Goal: Transaction & Acquisition: Book appointment/travel/reservation

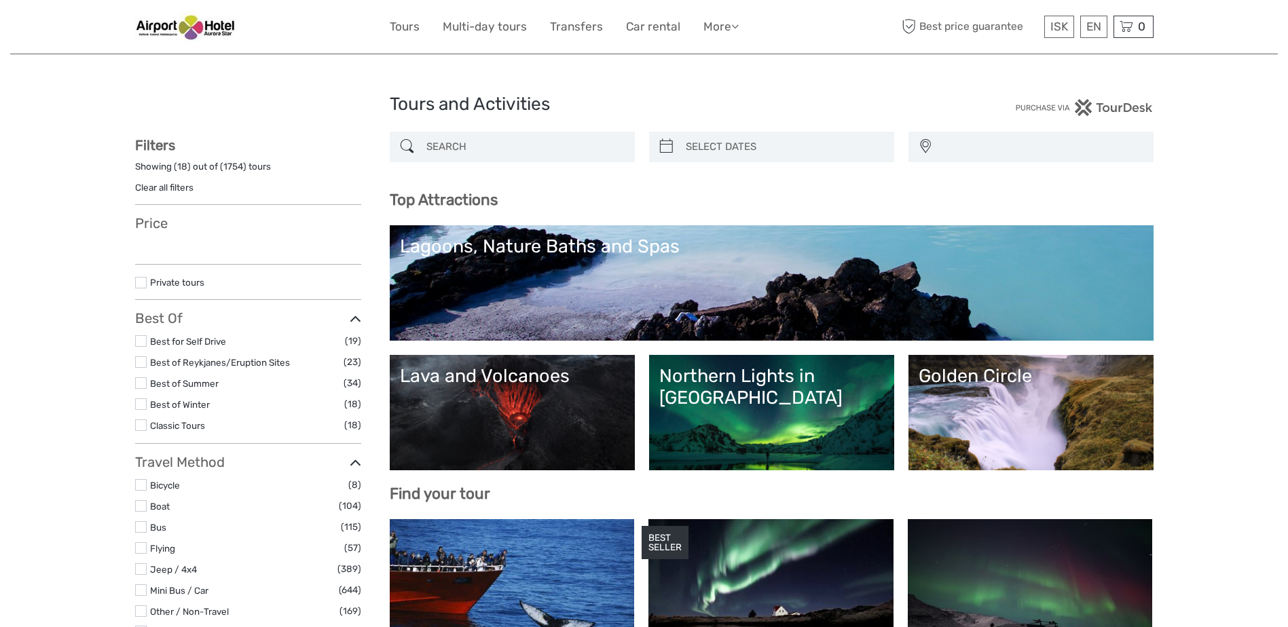
select select
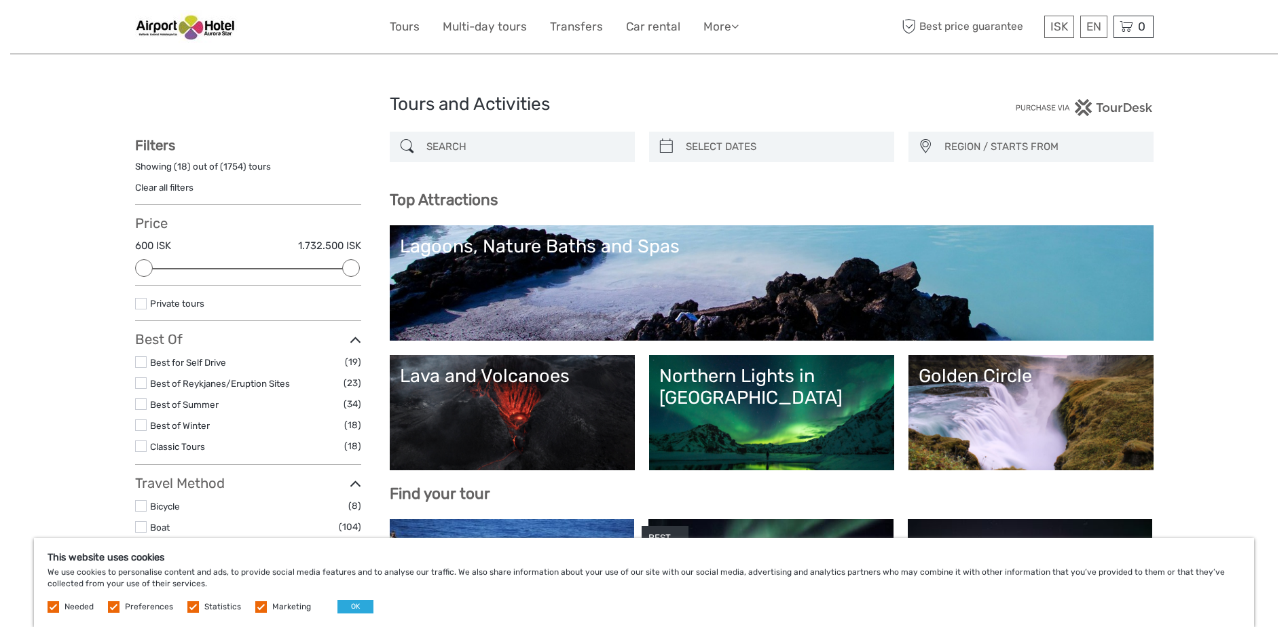
click at [137, 303] on label at bounding box center [141, 304] width 12 height 12
click at [0, 0] on input "checkbox" at bounding box center [0, 0] width 0 height 0
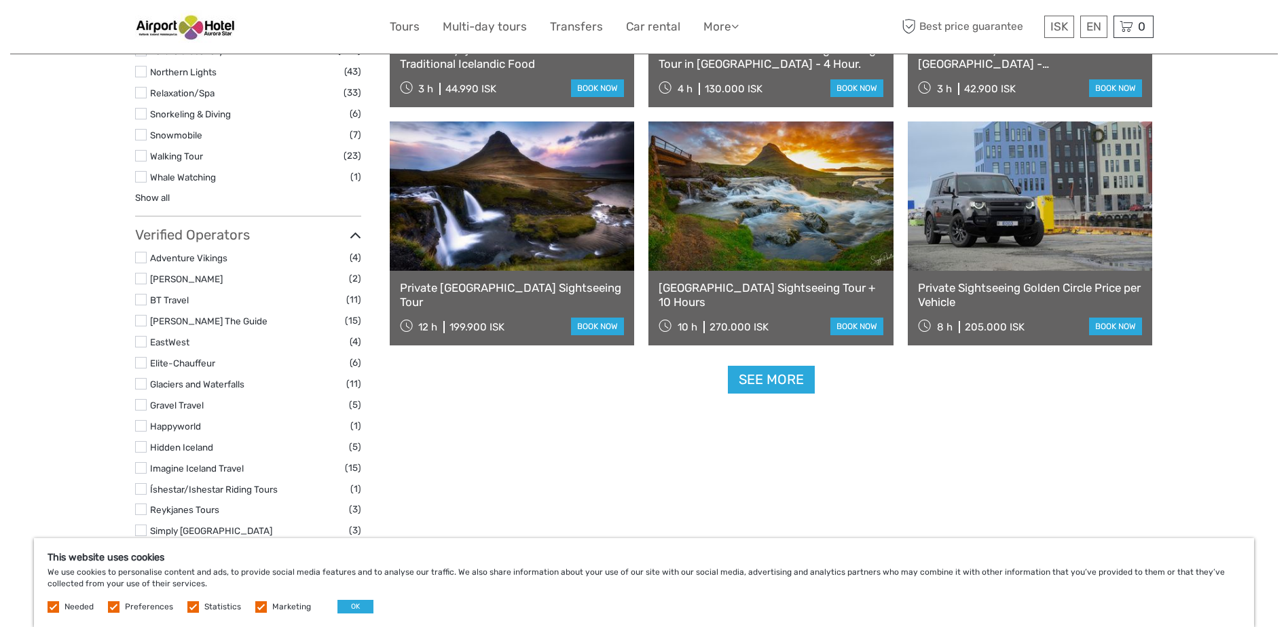
scroll to position [1322, 0]
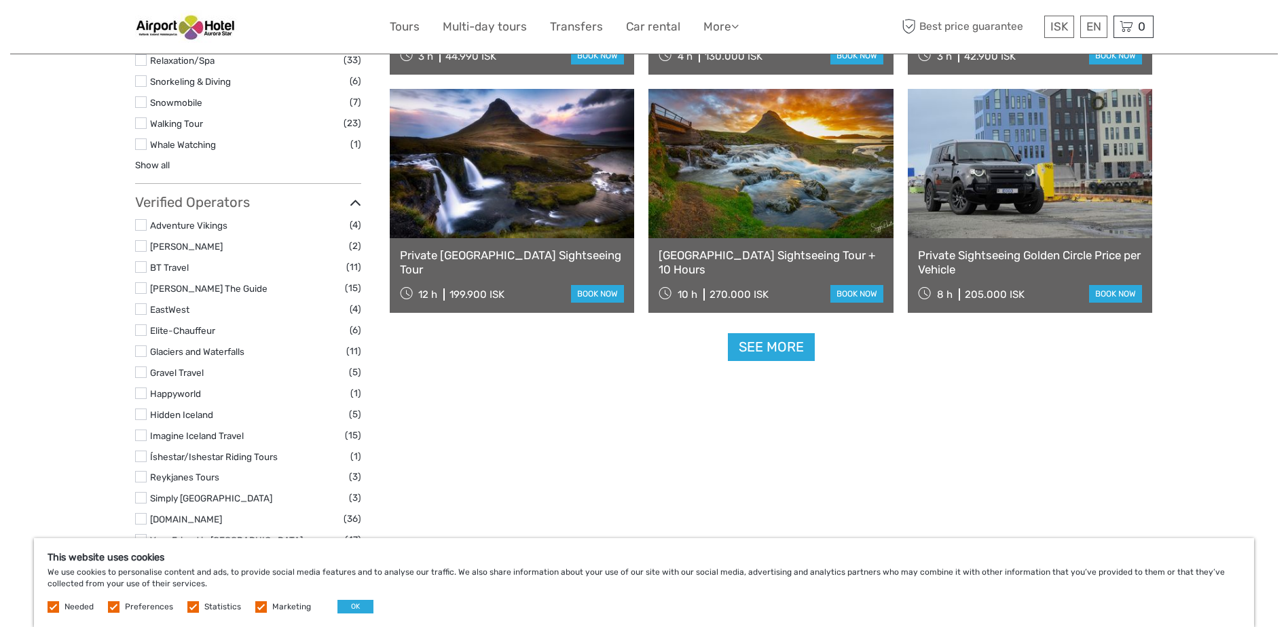
click at [771, 356] on link "See more" at bounding box center [771, 347] width 87 height 28
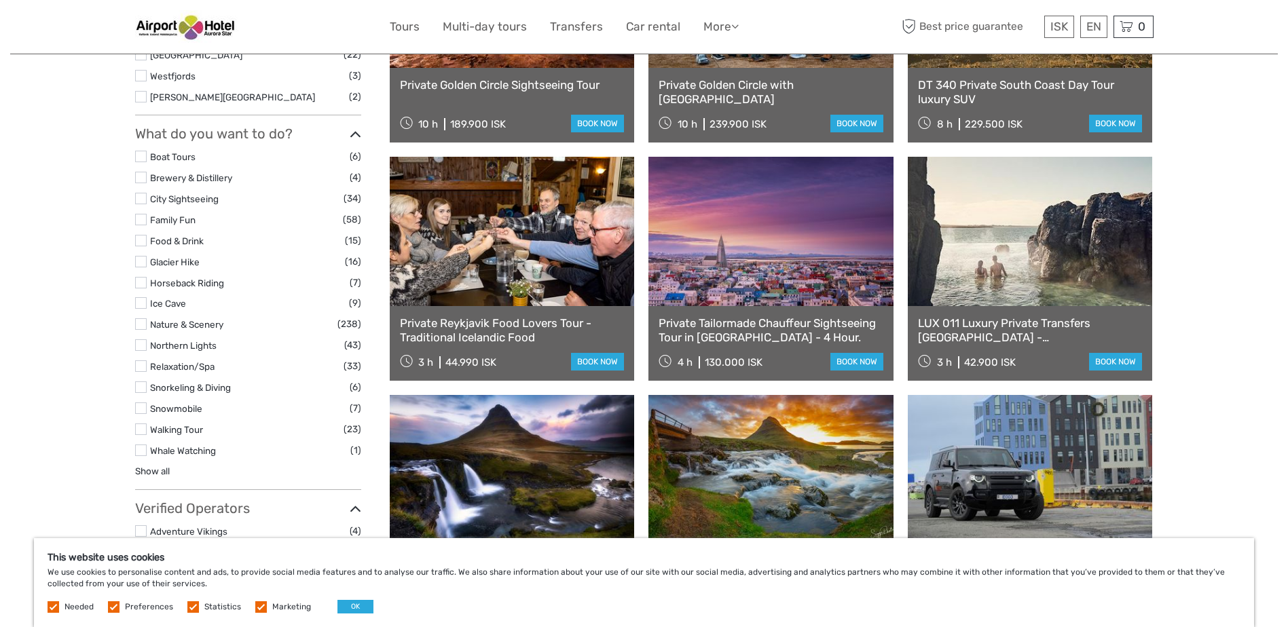
scroll to position [983, 0]
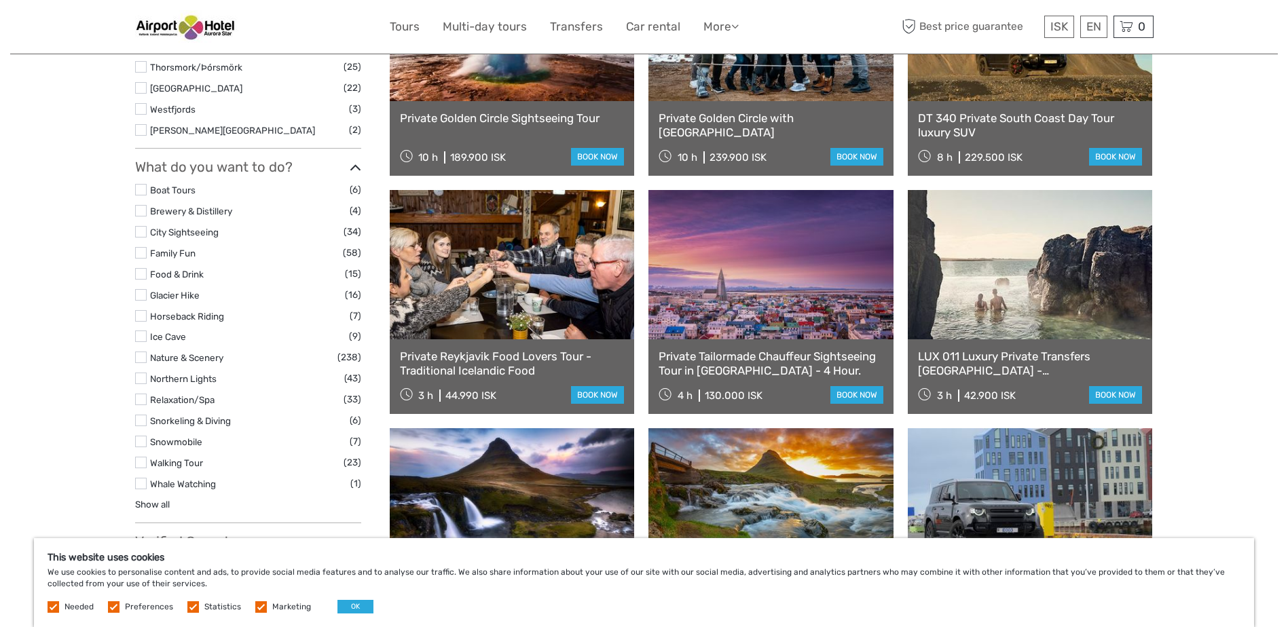
click at [153, 506] on link "Show all" at bounding box center [152, 504] width 35 height 11
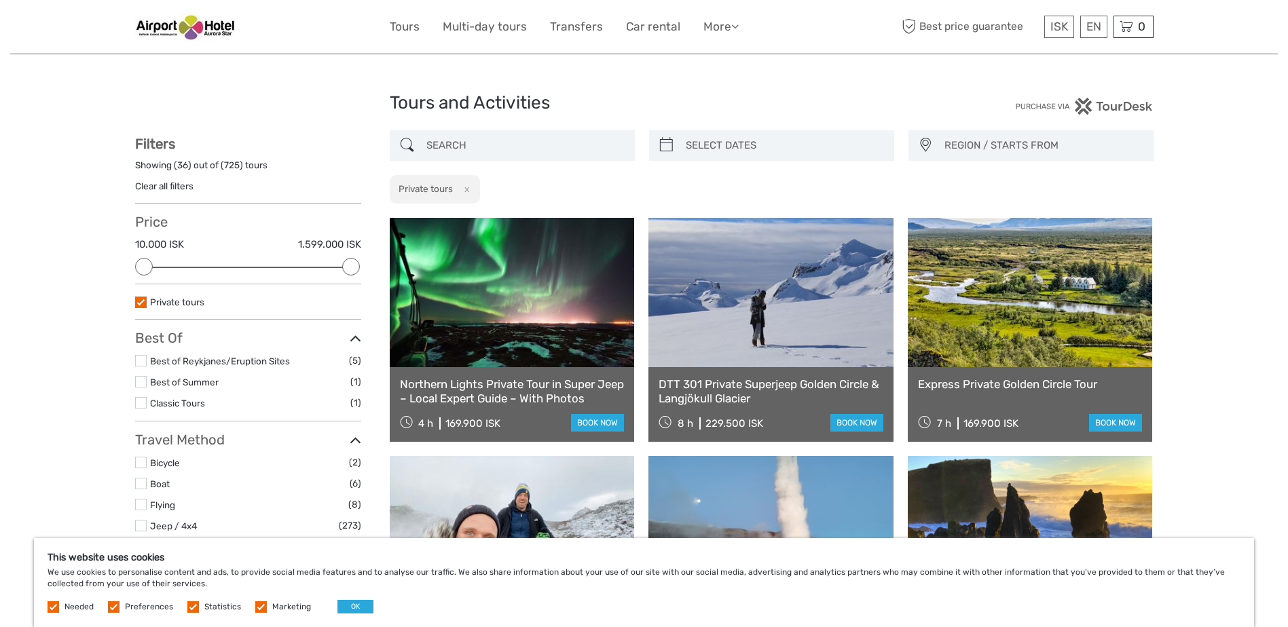
scroll to position [0, 0]
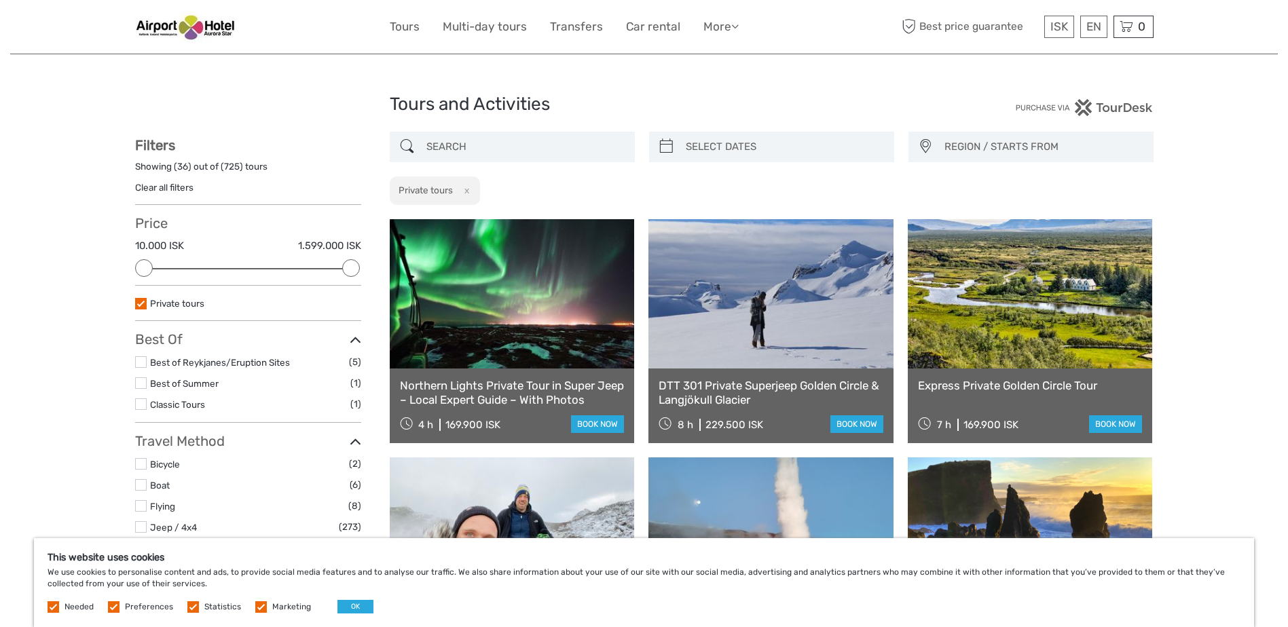
click at [1020, 147] on span "REGION / STARTS FROM" at bounding box center [1042, 147] width 208 height 22
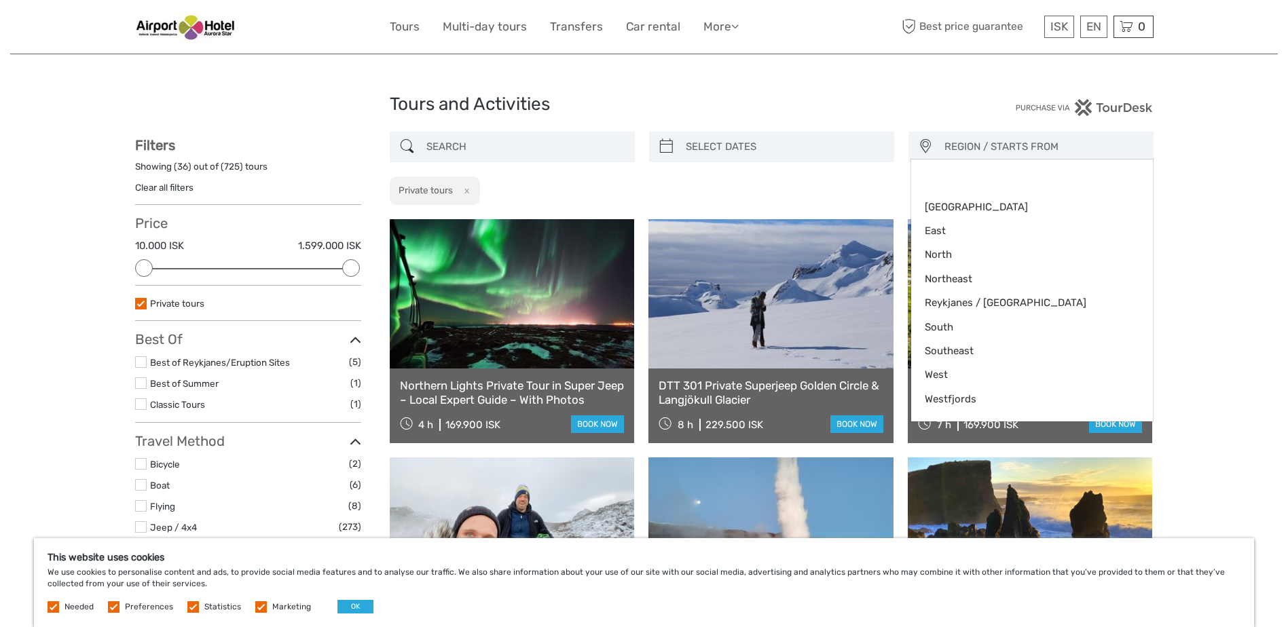
click at [1020, 147] on span "REGION / STARTS FROM" at bounding box center [1042, 147] width 208 height 22
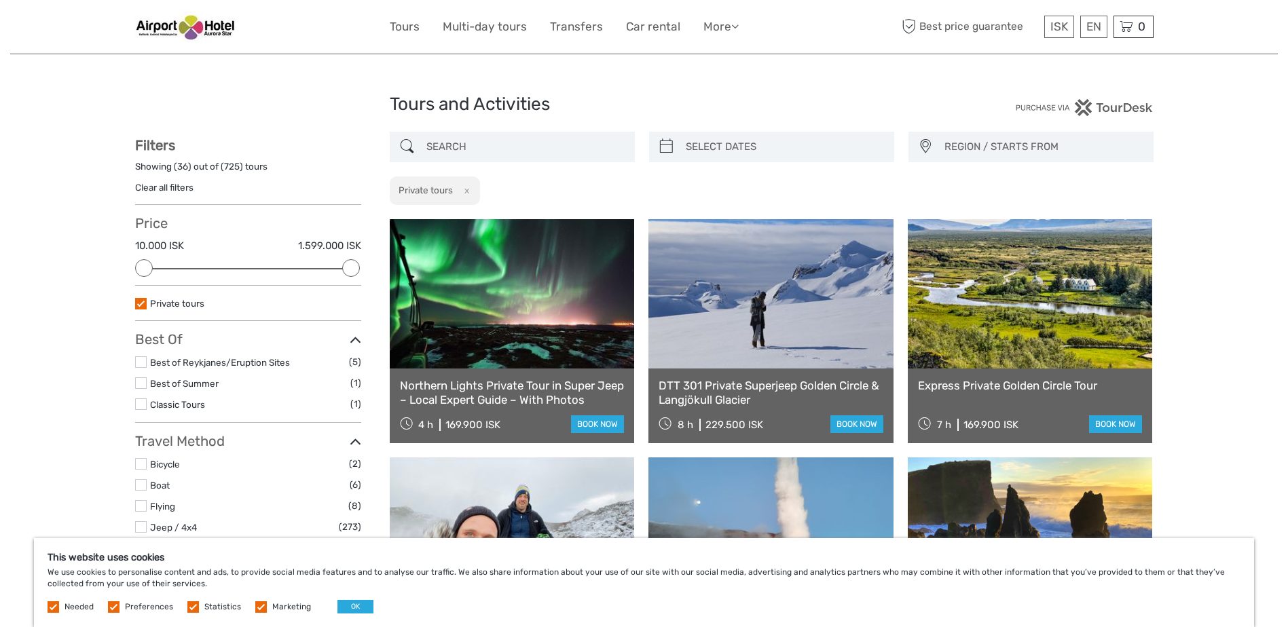
scroll to position [1322, 0]
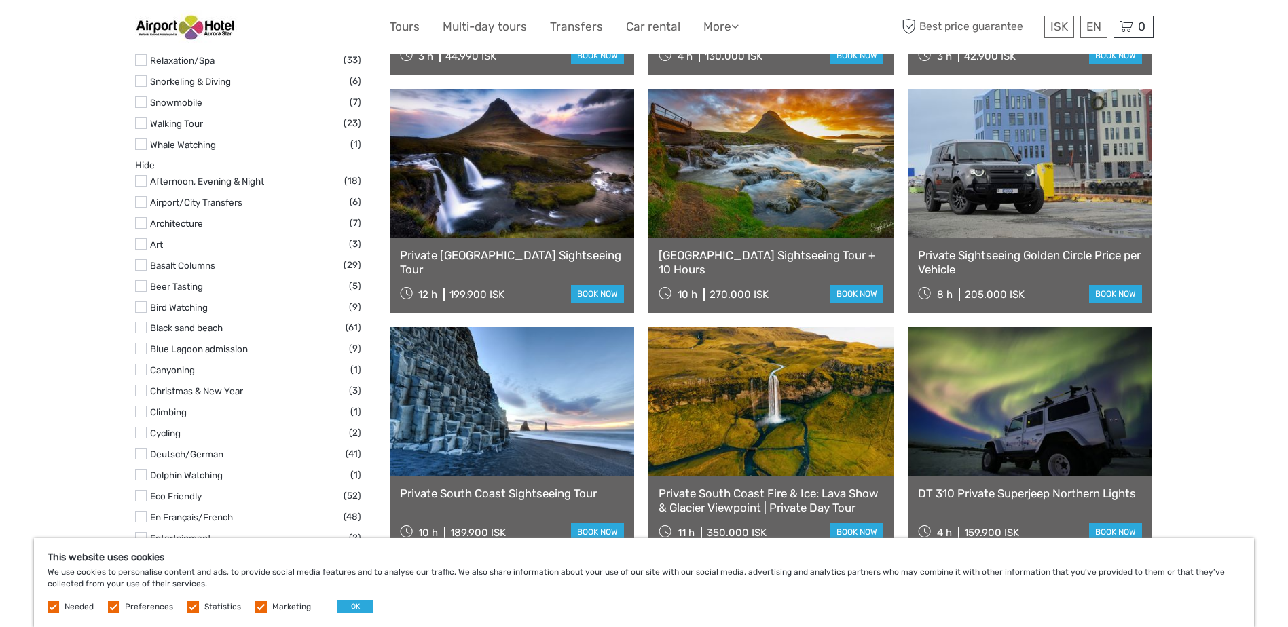
scroll to position [74, 0]
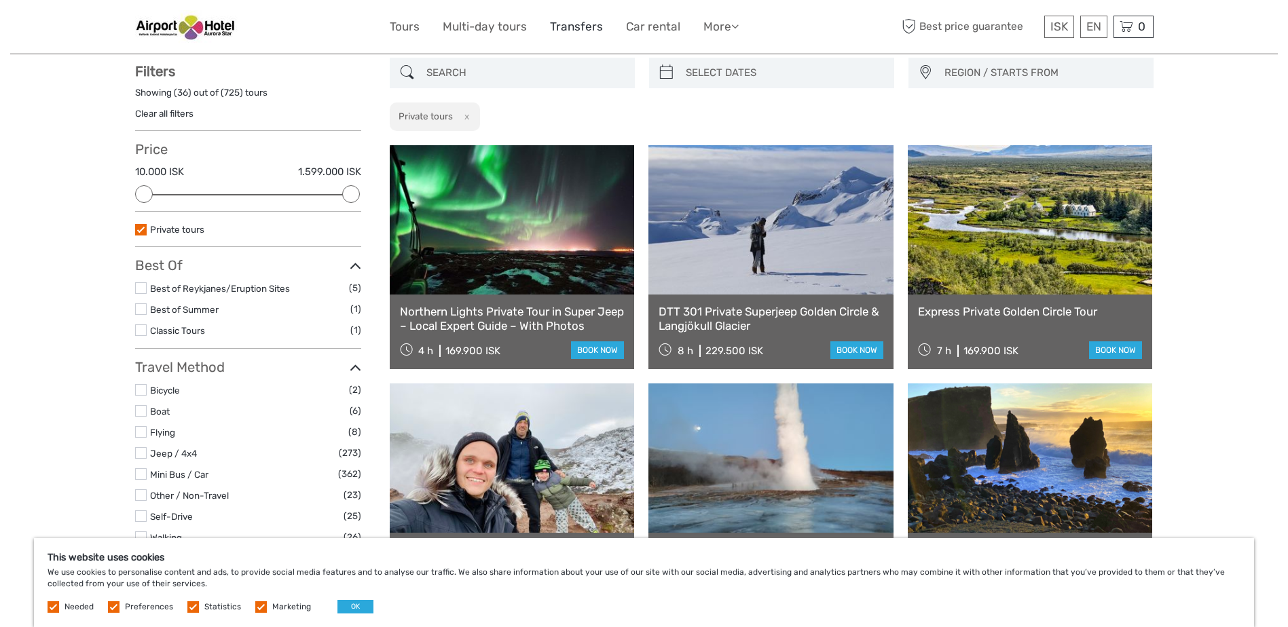
click at [569, 24] on link "Transfers" at bounding box center [576, 27] width 53 height 20
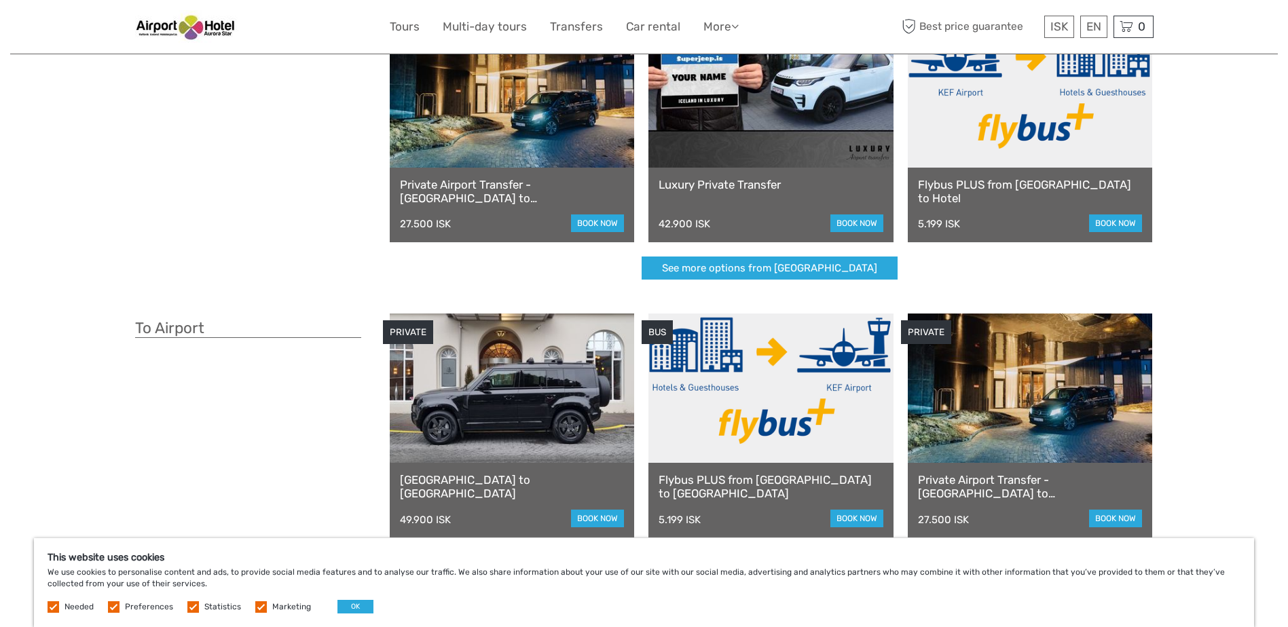
scroll to position [226, 0]
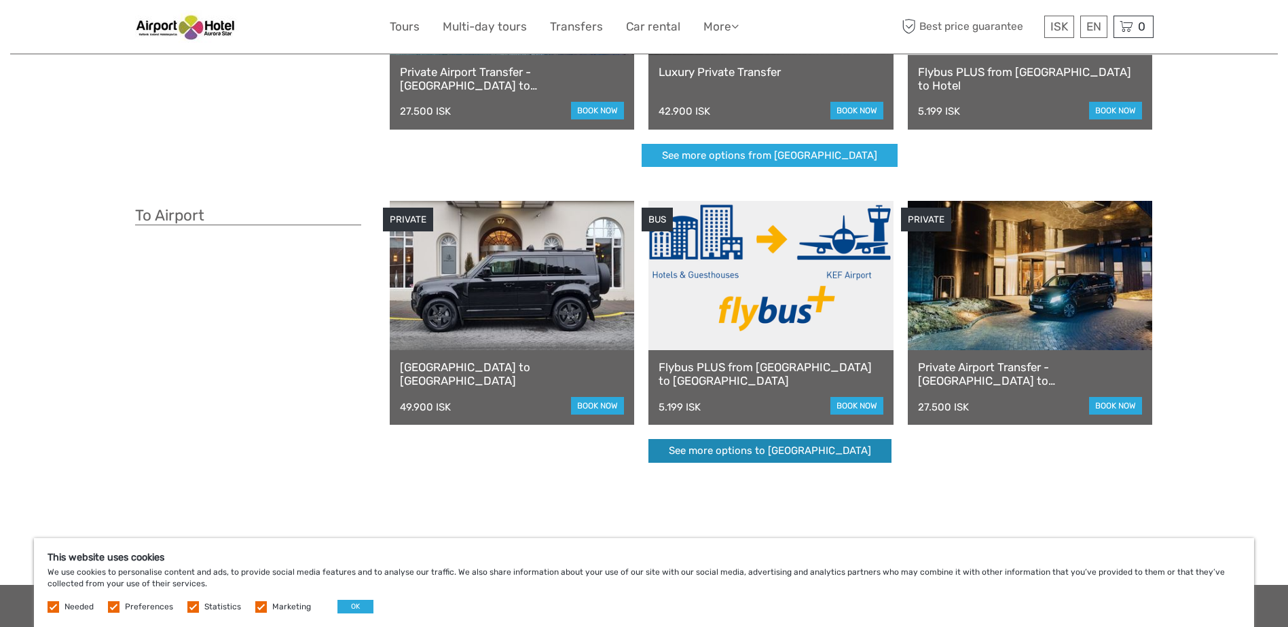
click at [707, 460] on link "See more options to [GEOGRAPHIC_DATA]" at bounding box center [769, 451] width 243 height 24
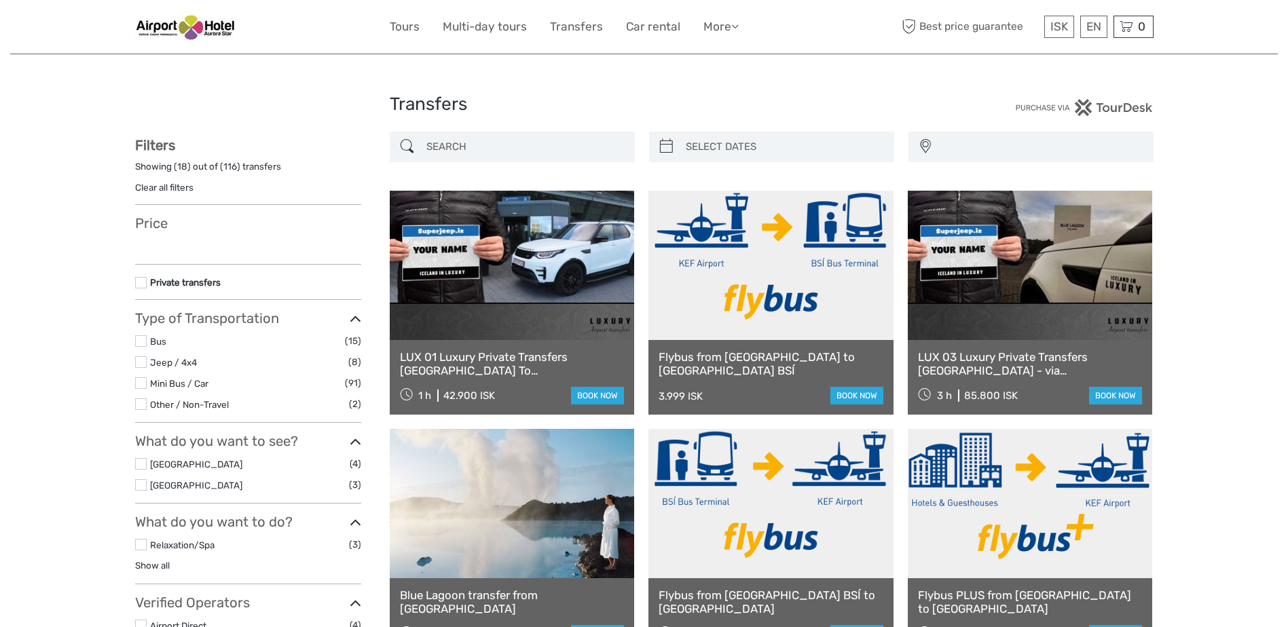
select select
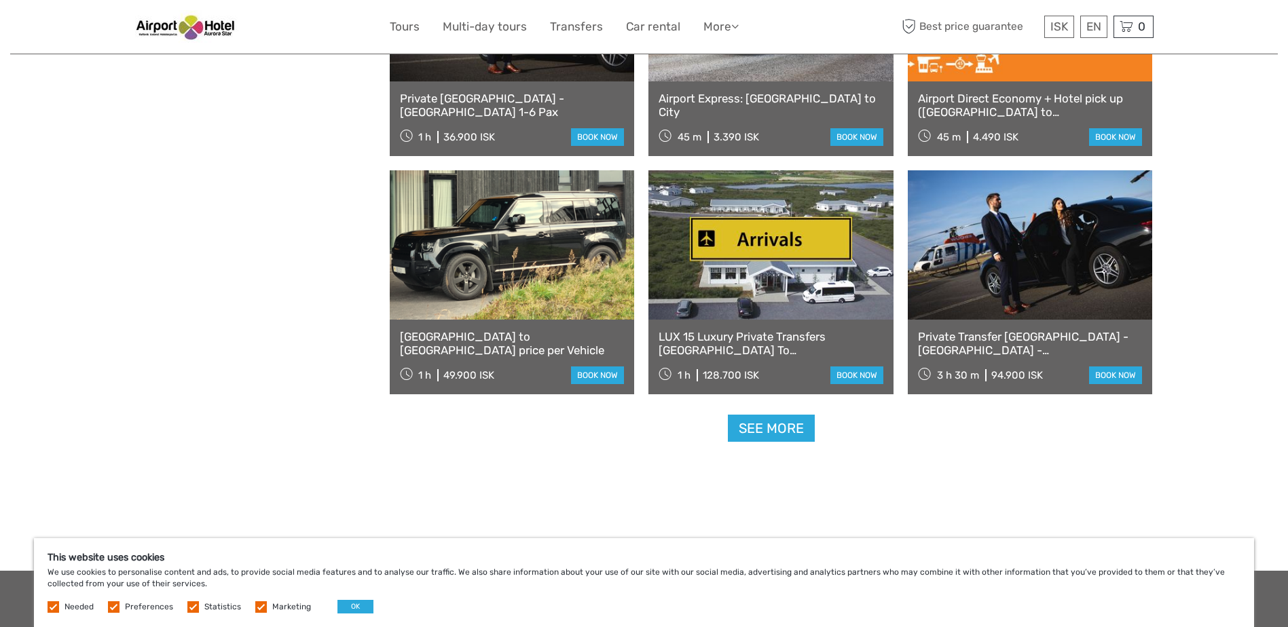
scroll to position [1245, 0]
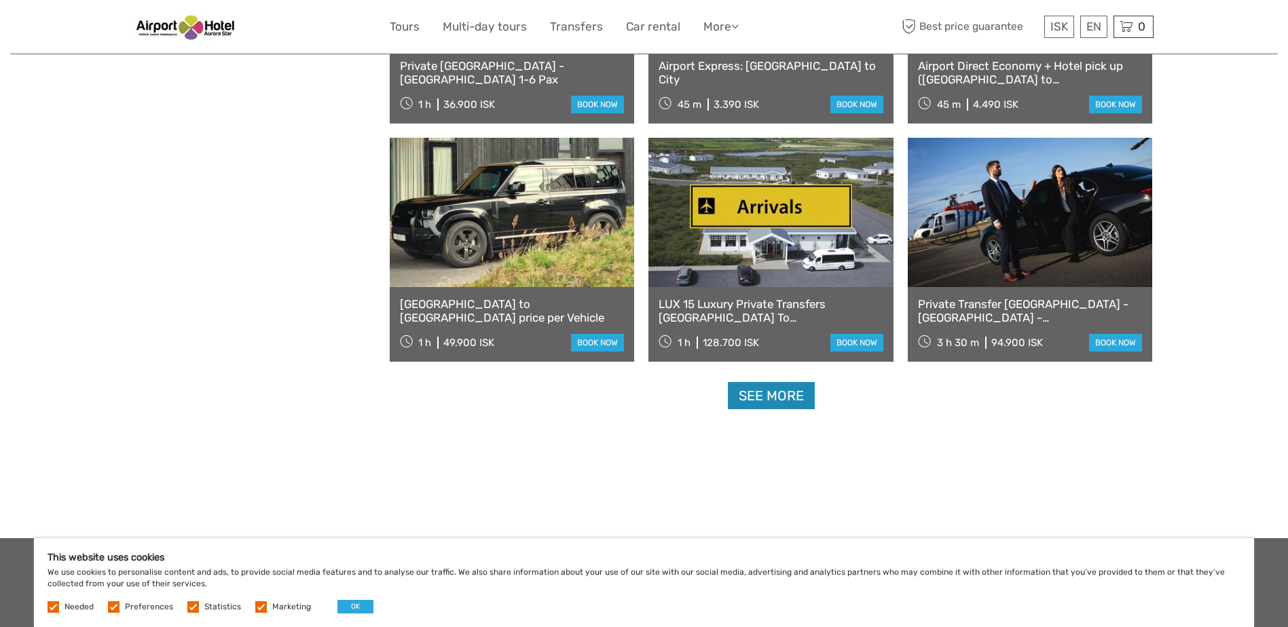
click at [750, 400] on link "See more" at bounding box center [771, 396] width 87 height 28
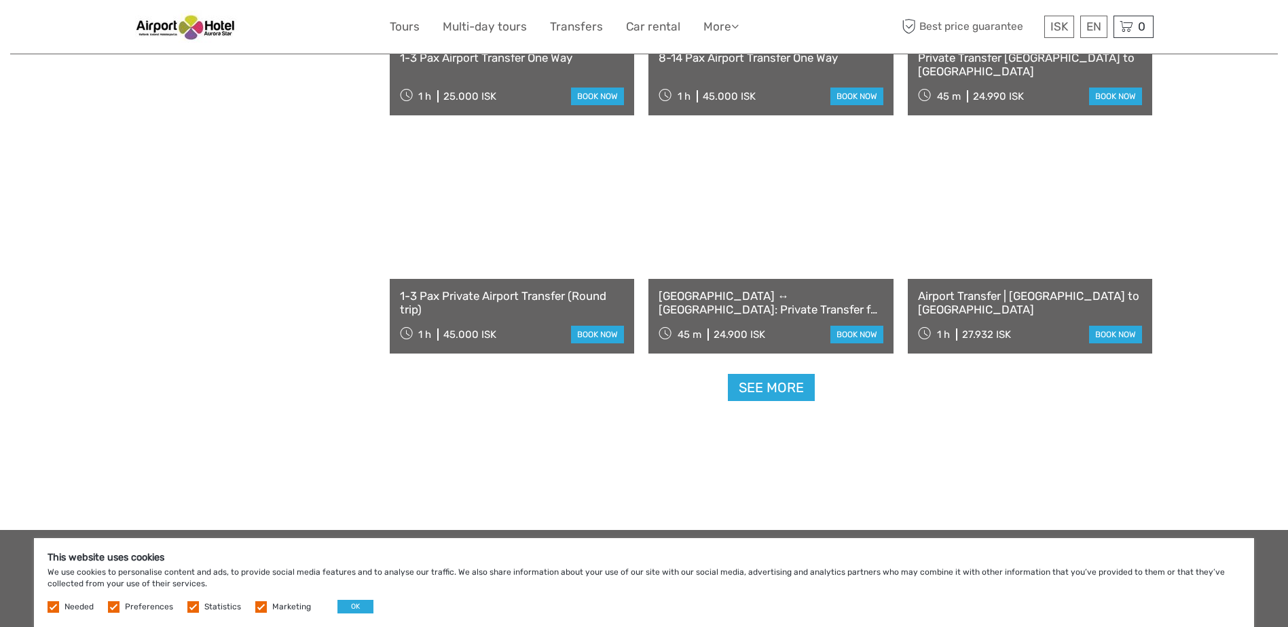
scroll to position [2716, 0]
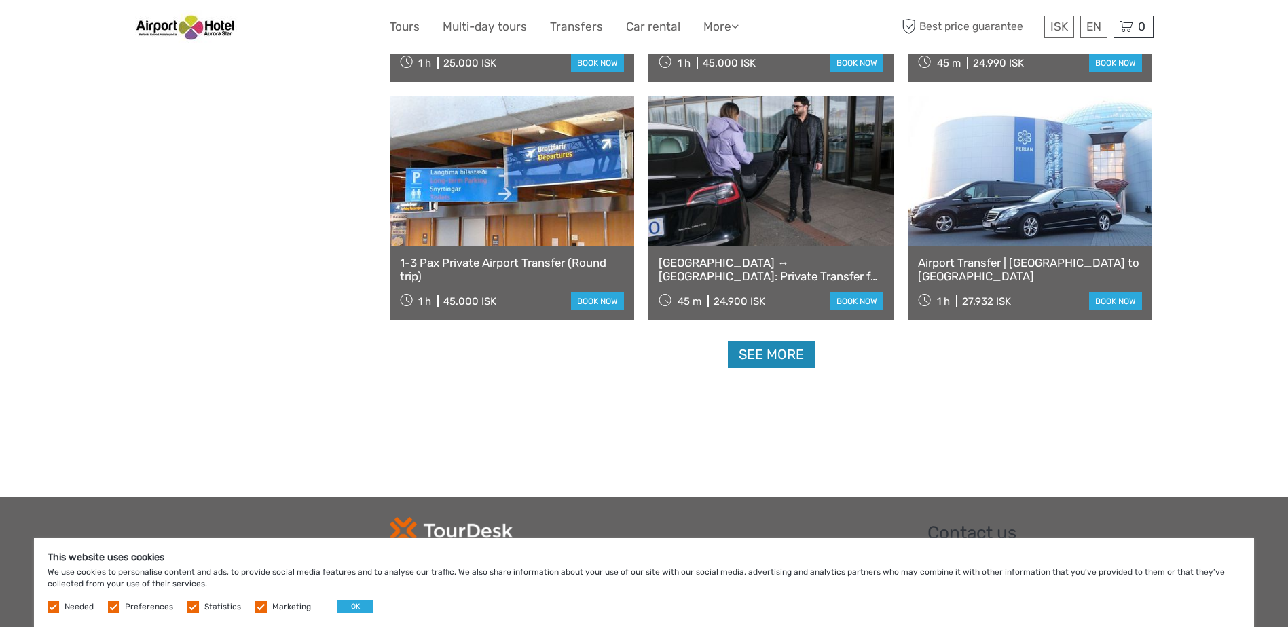
click at [790, 353] on link "See more" at bounding box center [771, 355] width 87 height 28
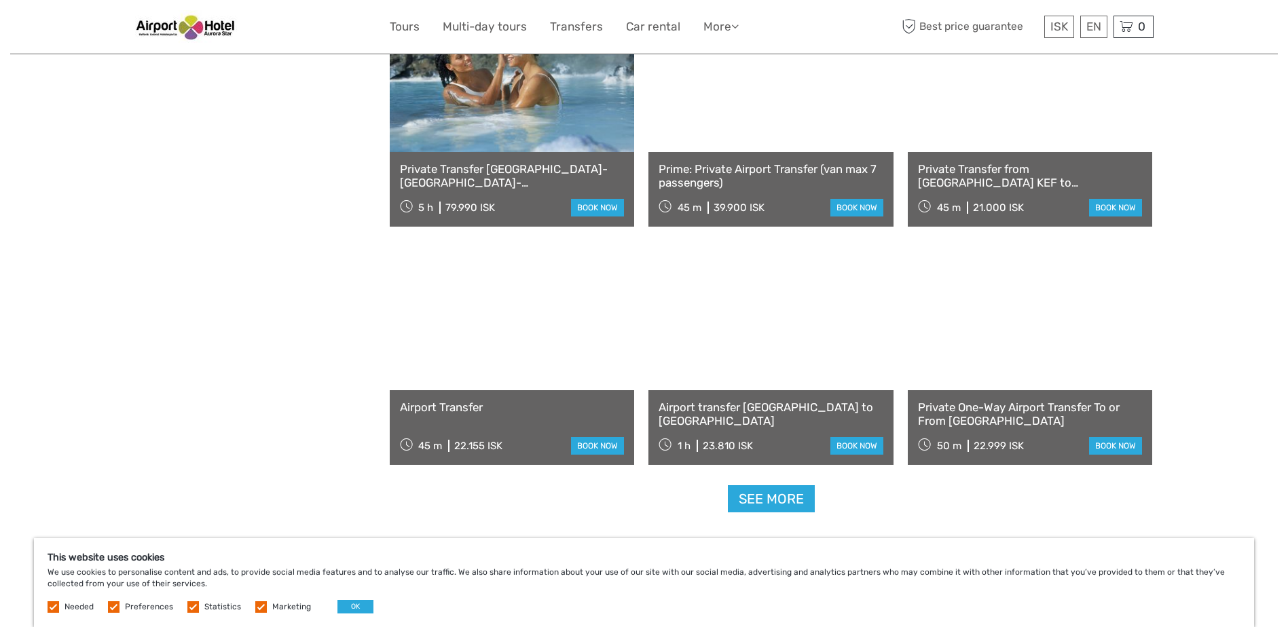
scroll to position [4074, 0]
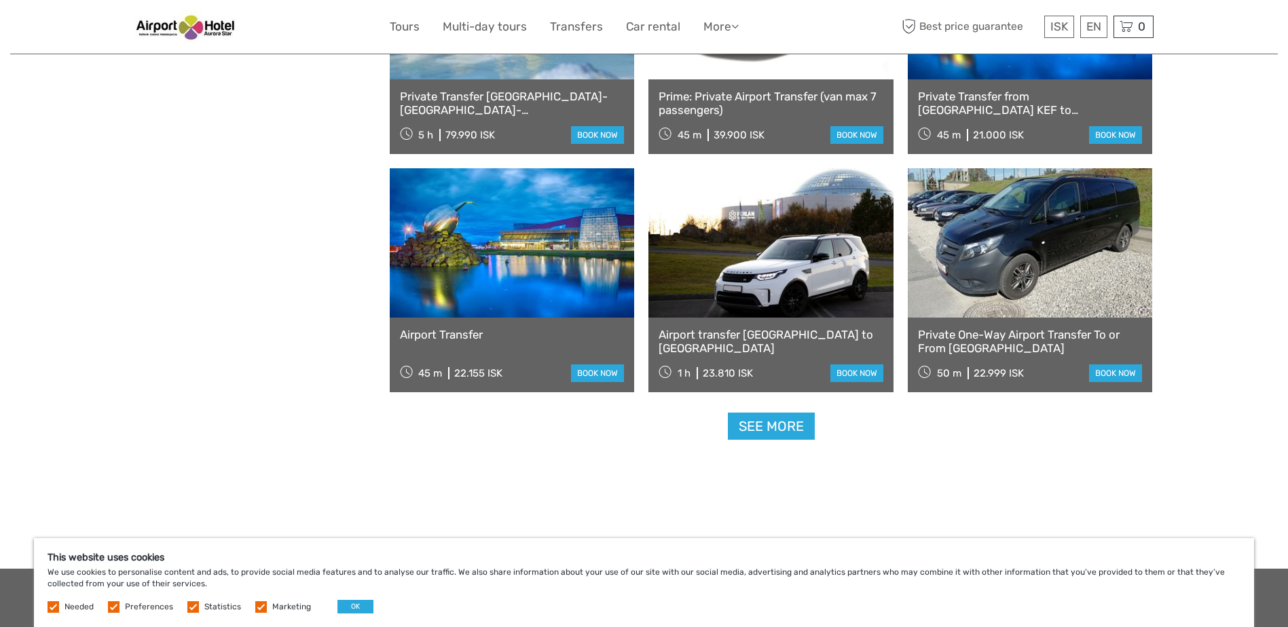
click at [758, 431] on link "See more" at bounding box center [771, 427] width 87 height 28
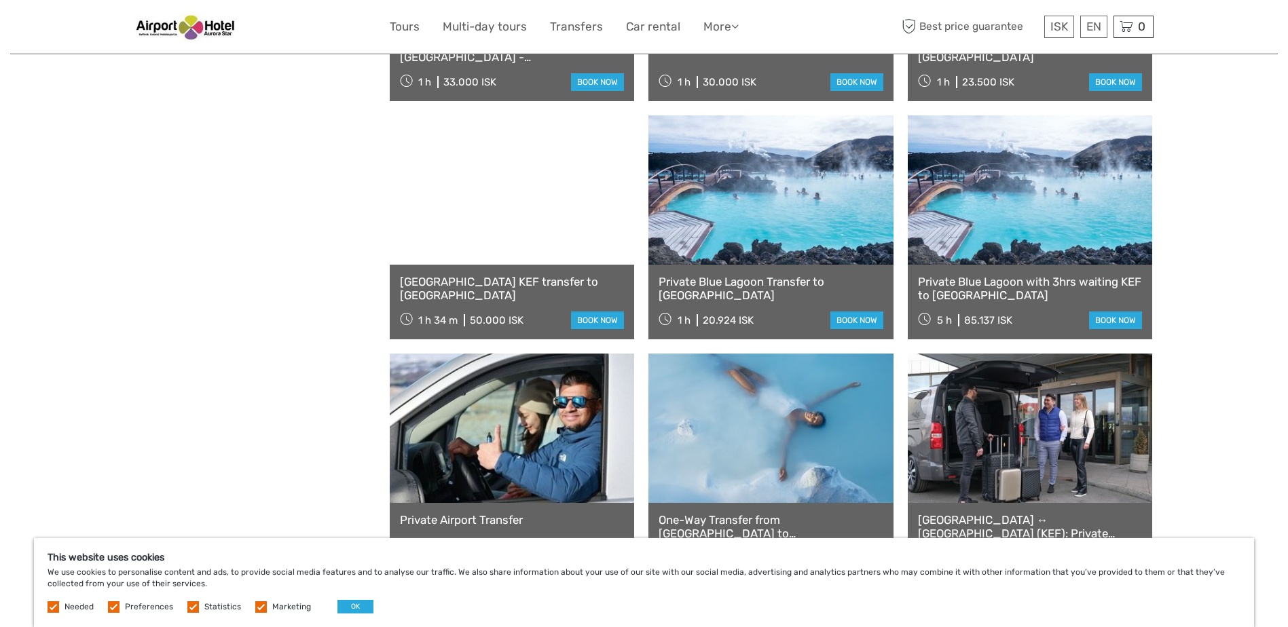
scroll to position [5432, 0]
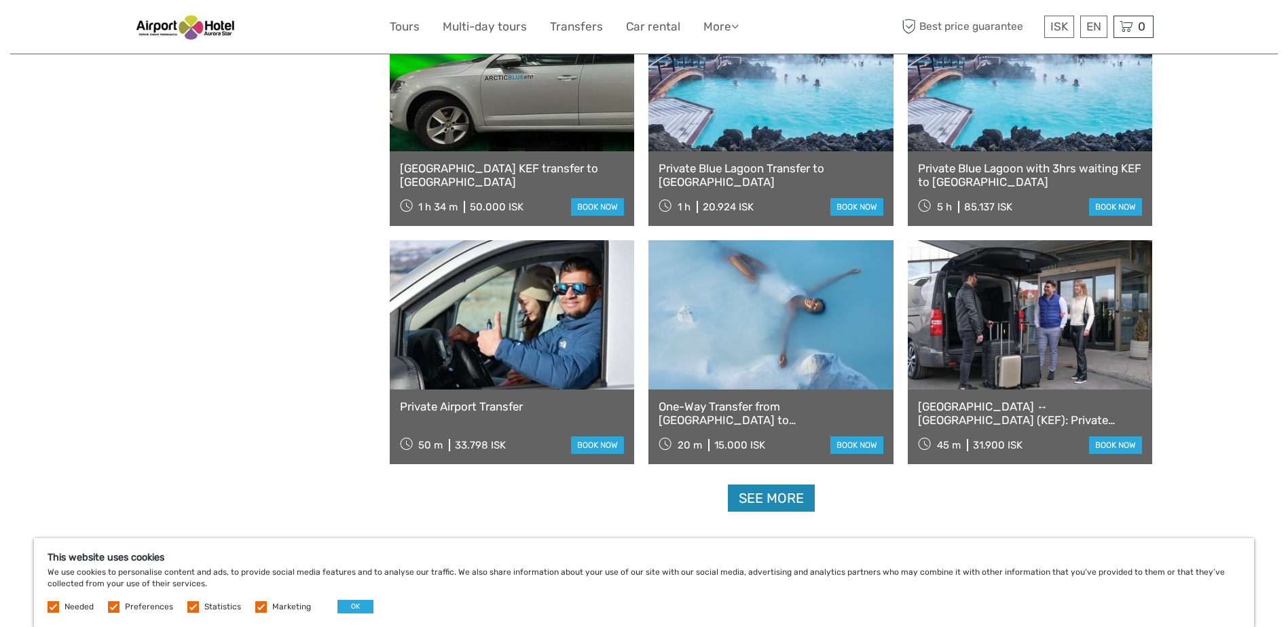
click at [748, 508] on link "See more" at bounding box center [771, 499] width 87 height 28
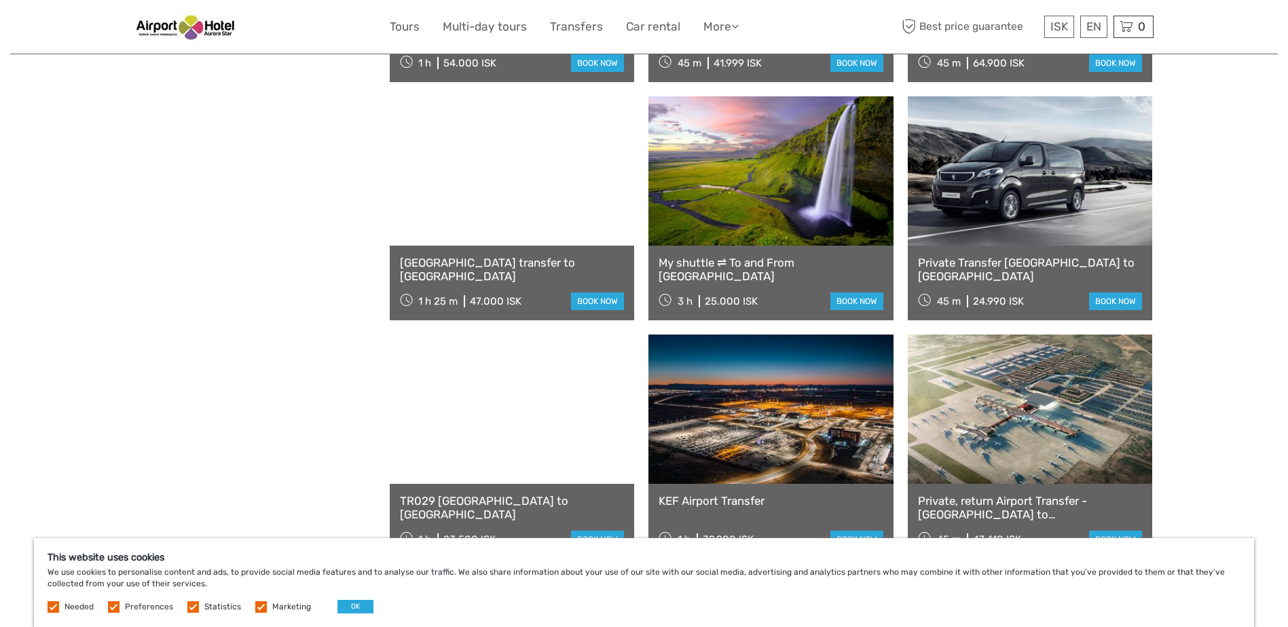
scroll to position [5319, 0]
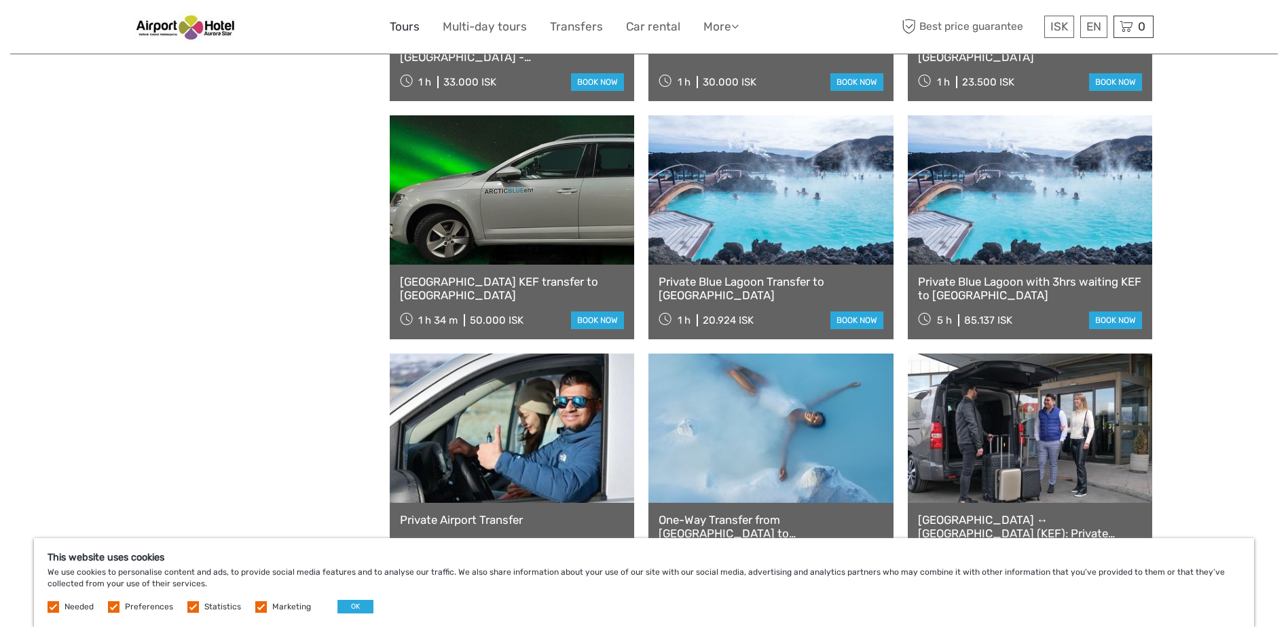
click at [394, 22] on link "Tours" at bounding box center [405, 27] width 30 height 20
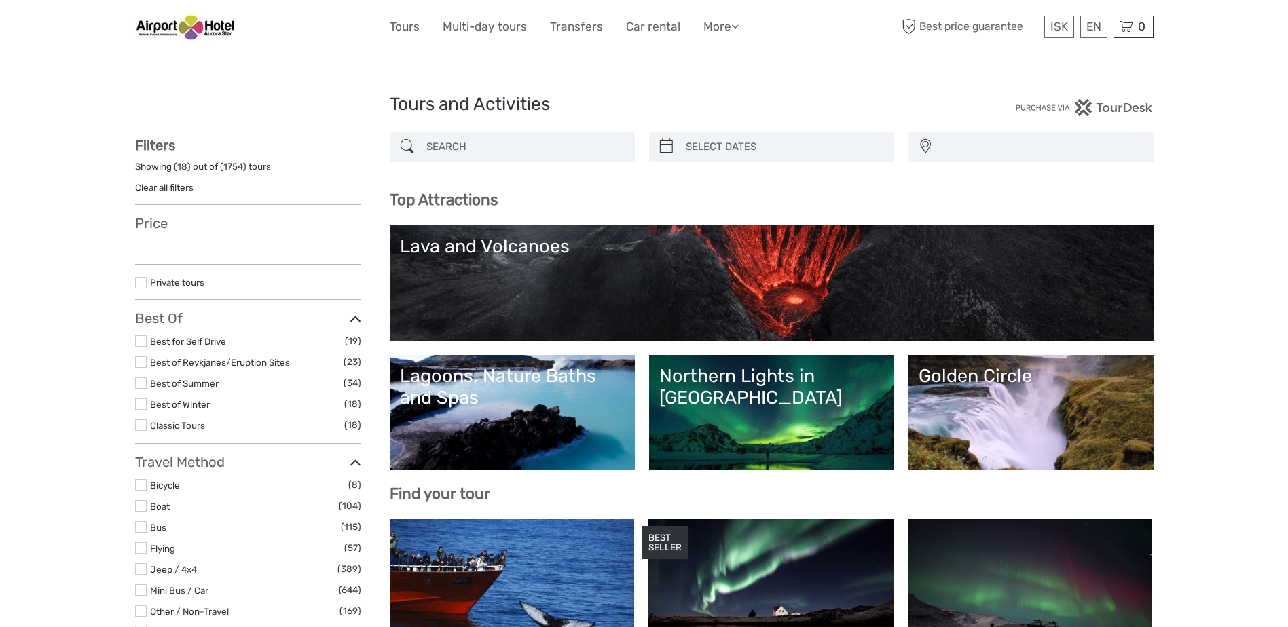
select select
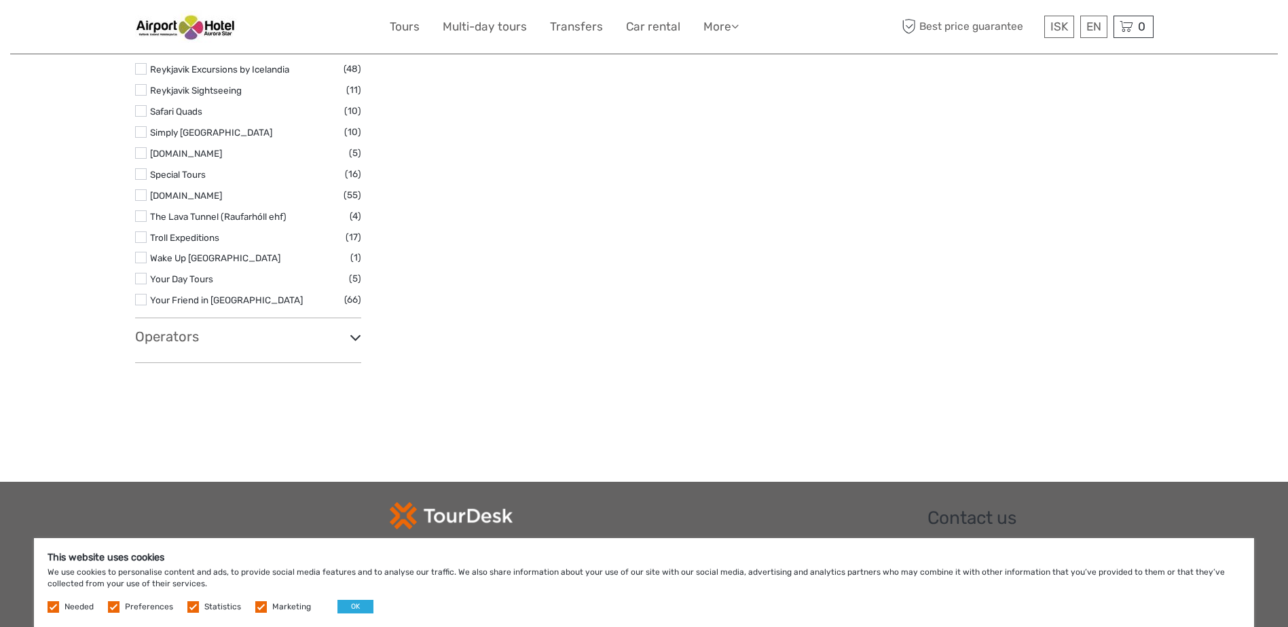
scroll to position [2263, 0]
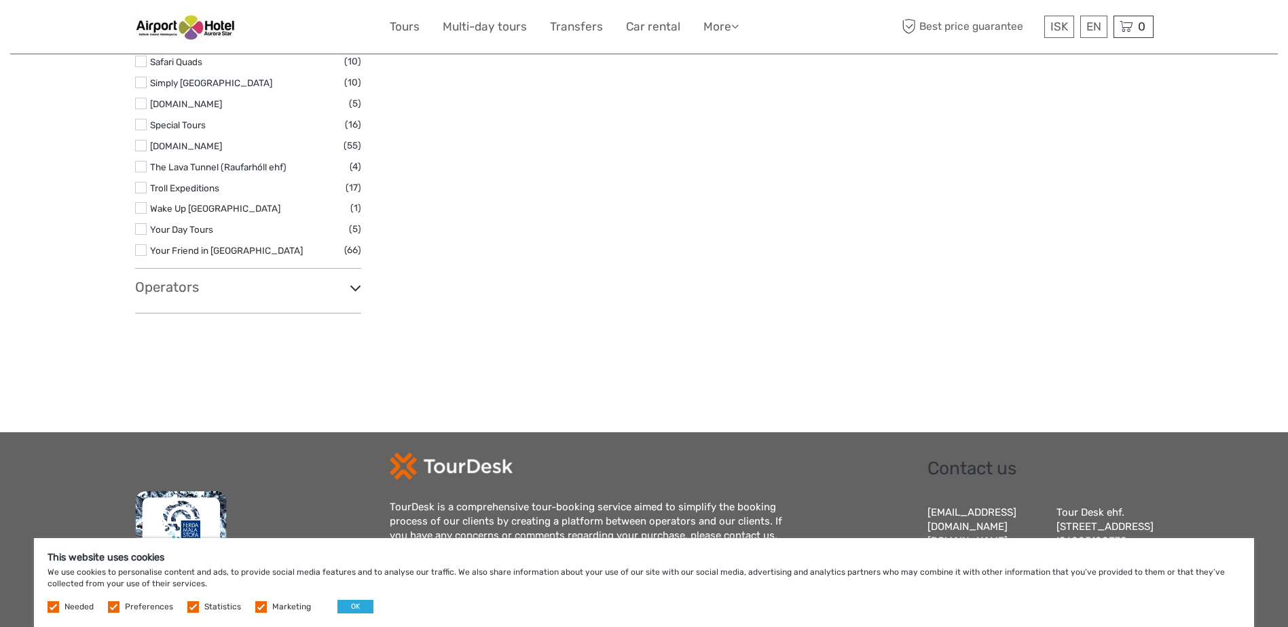
click at [359, 288] on icon at bounding box center [356, 288] width 12 height 18
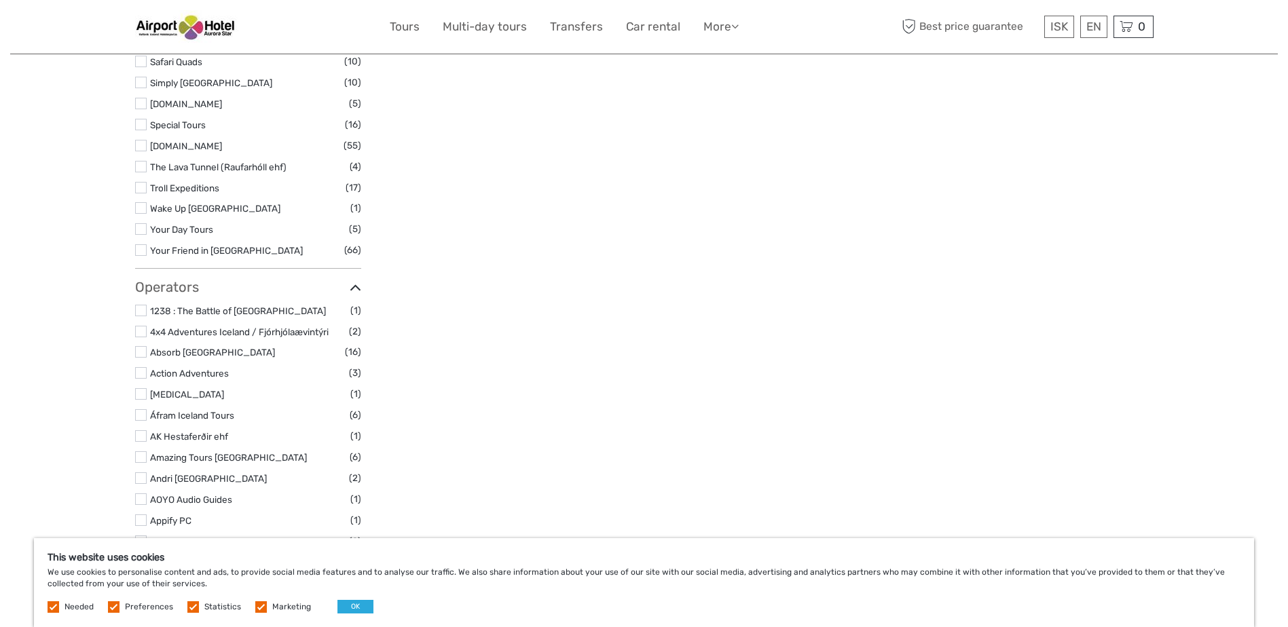
click at [359, 289] on icon at bounding box center [356, 288] width 12 height 18
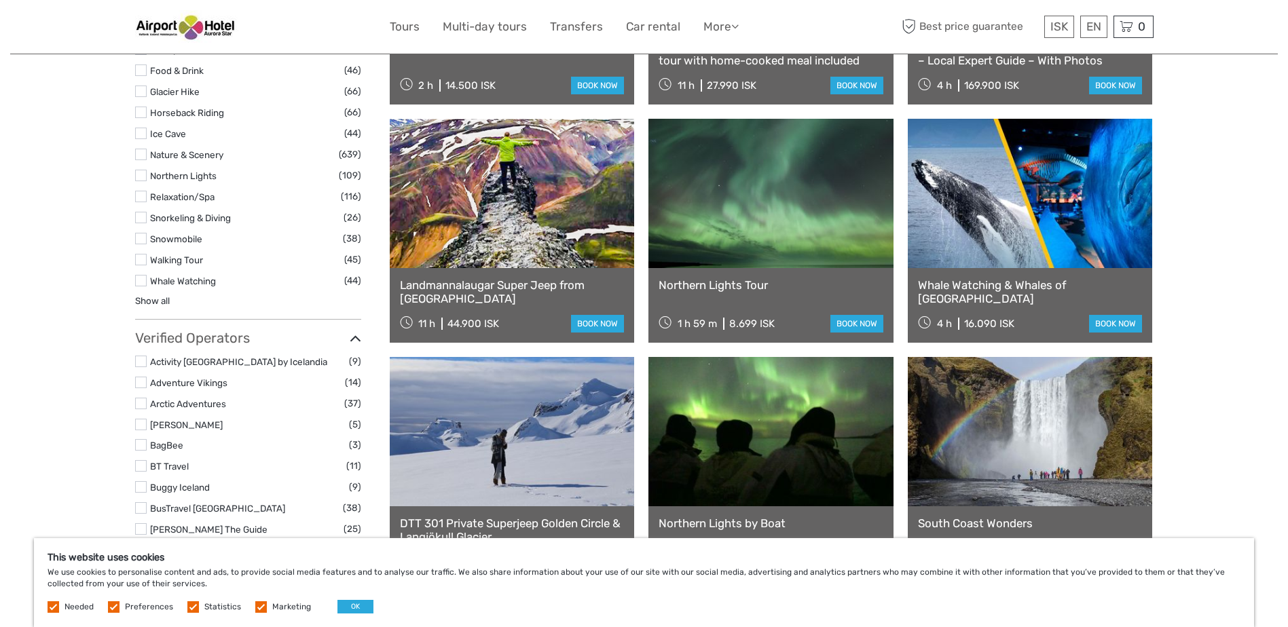
scroll to position [1245, 0]
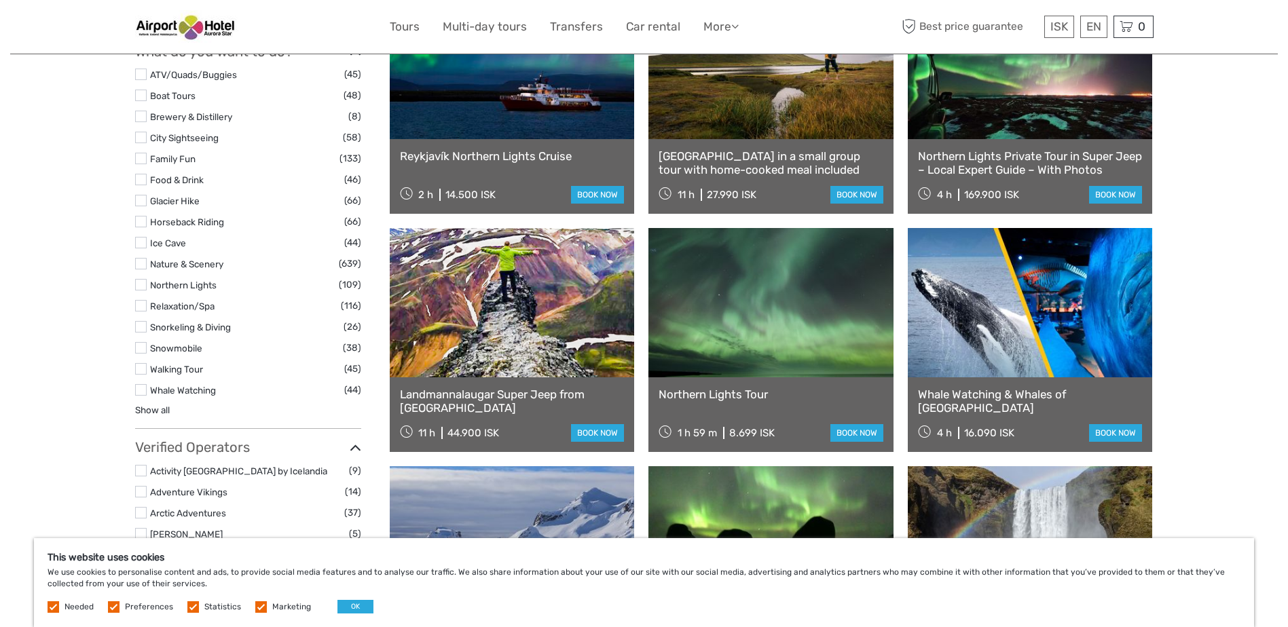
click at [353, 447] on icon at bounding box center [356, 448] width 12 height 18
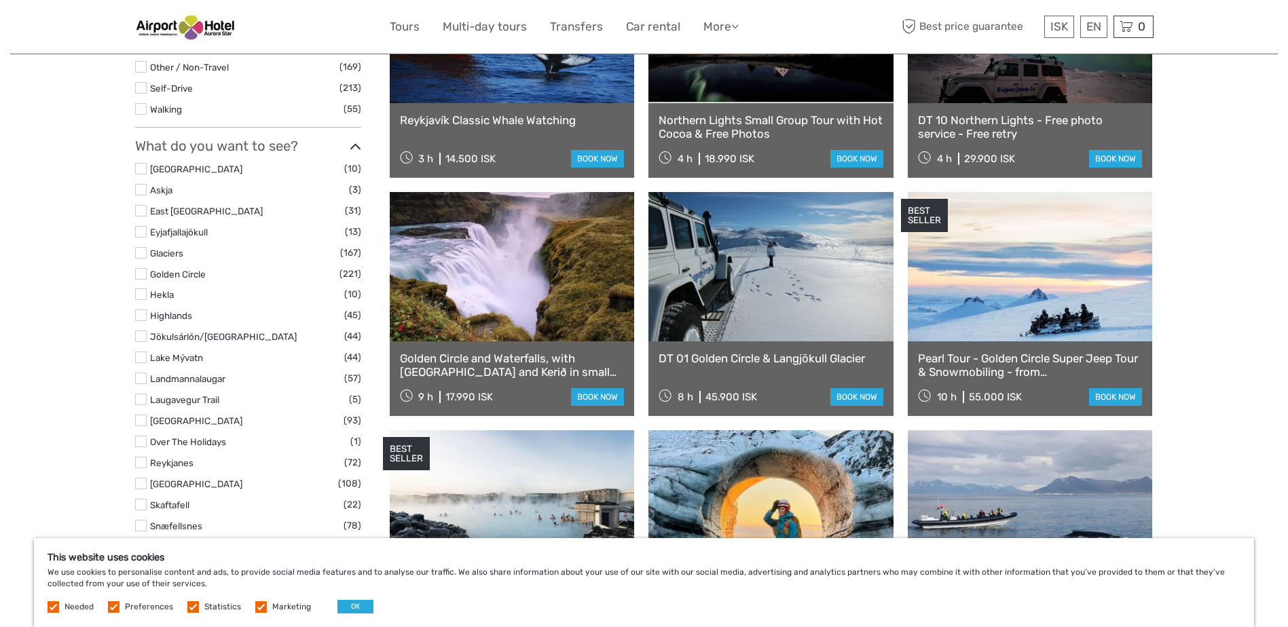
scroll to position [453, 0]
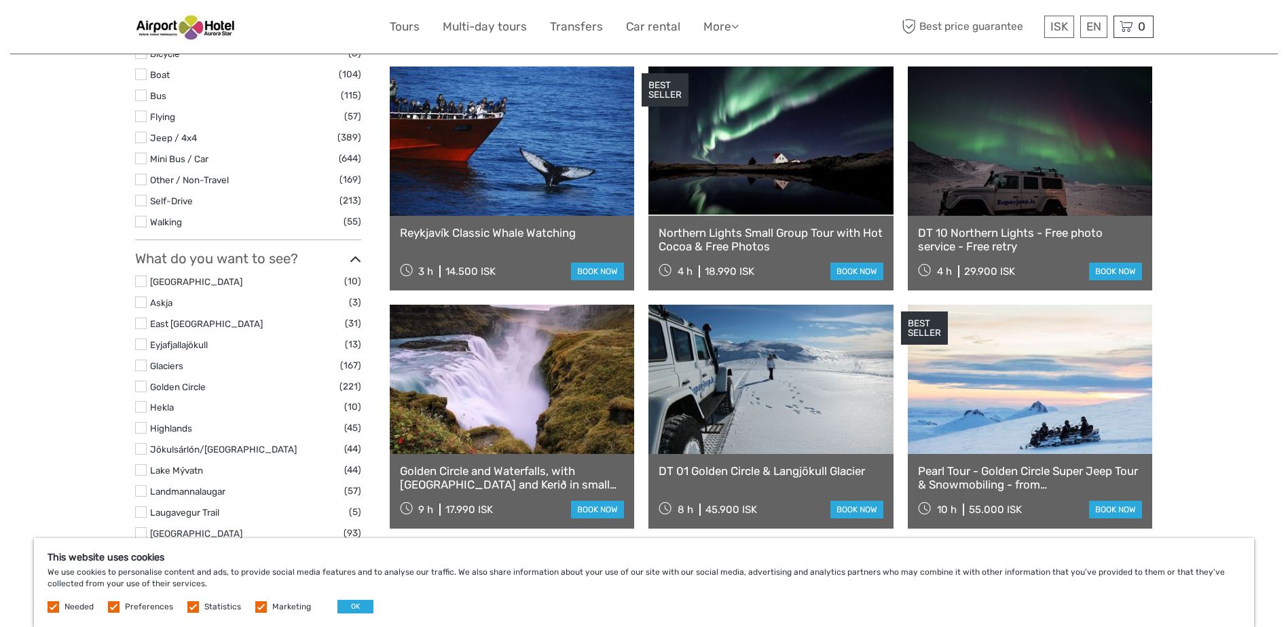
click at [351, 259] on icon at bounding box center [356, 260] width 12 height 18
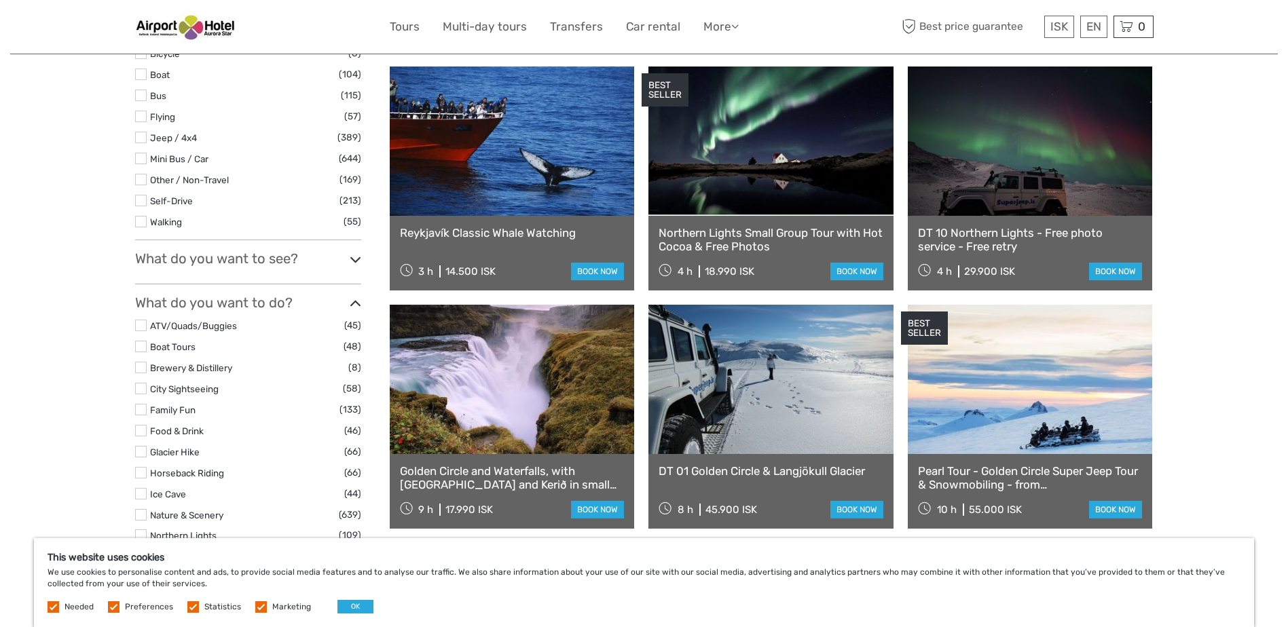
click at [350, 304] on icon at bounding box center [356, 304] width 12 height 18
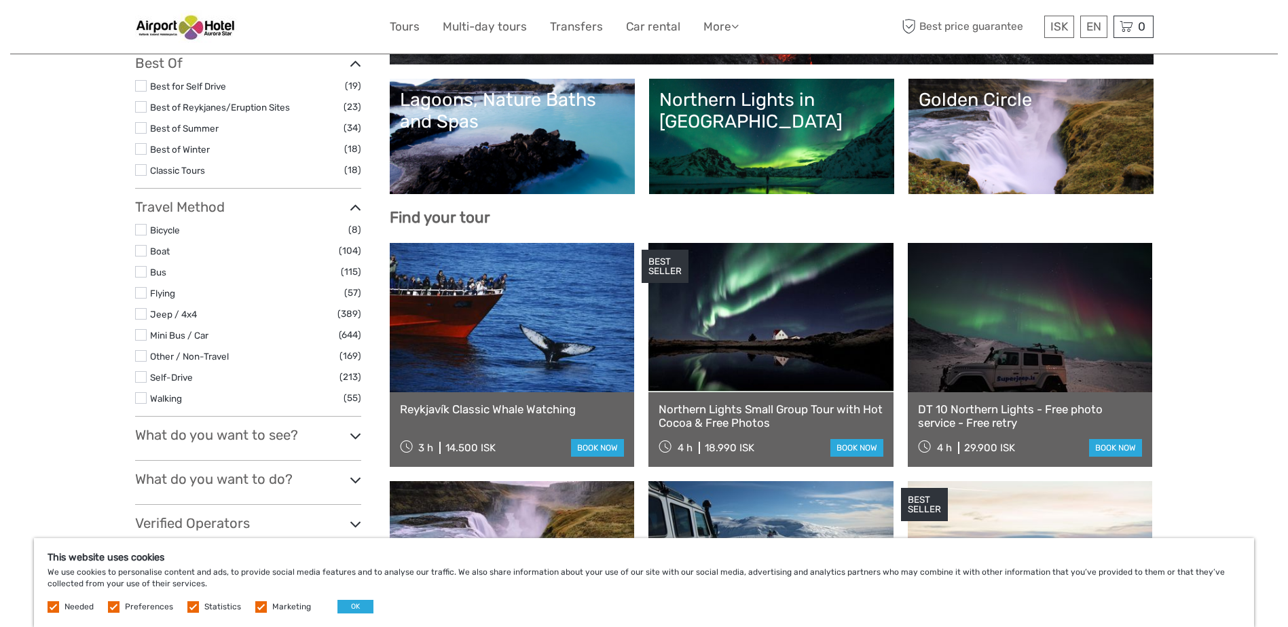
scroll to position [226, 0]
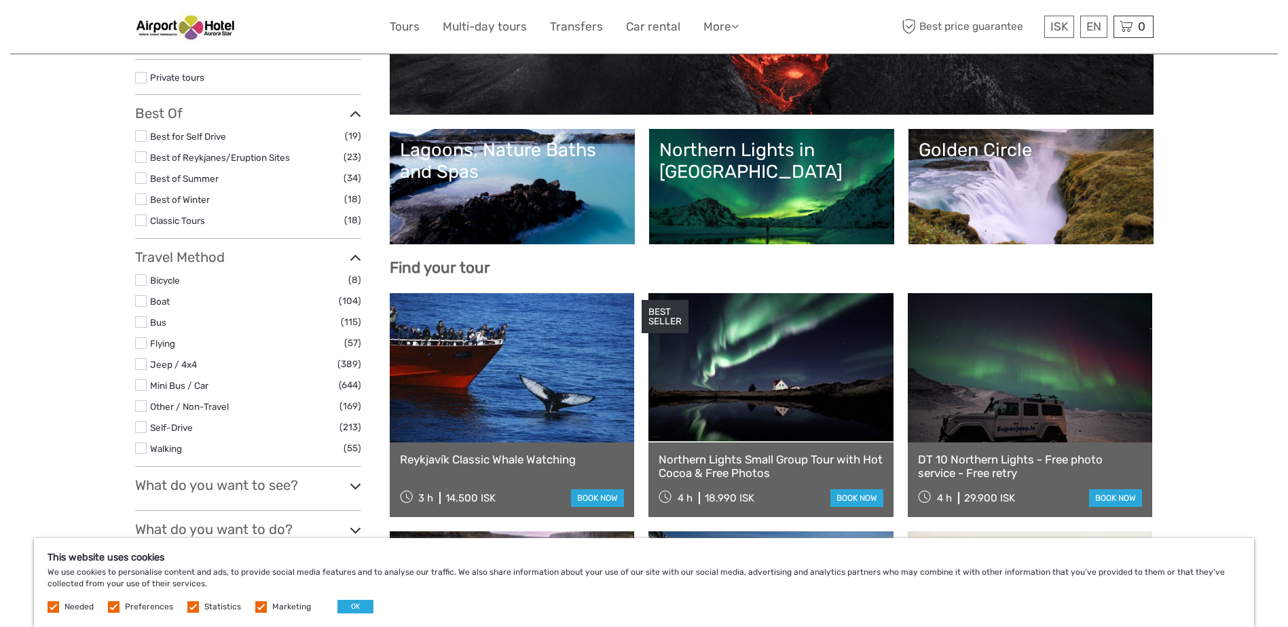
click at [354, 254] on icon at bounding box center [356, 258] width 12 height 18
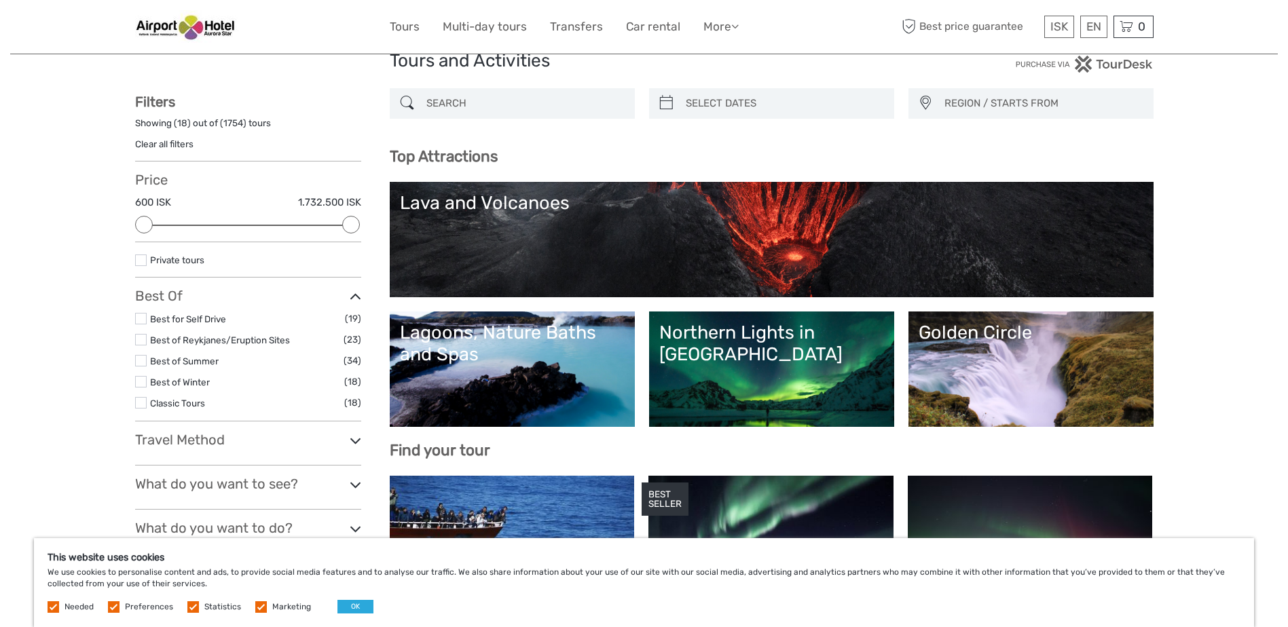
scroll to position [0, 0]
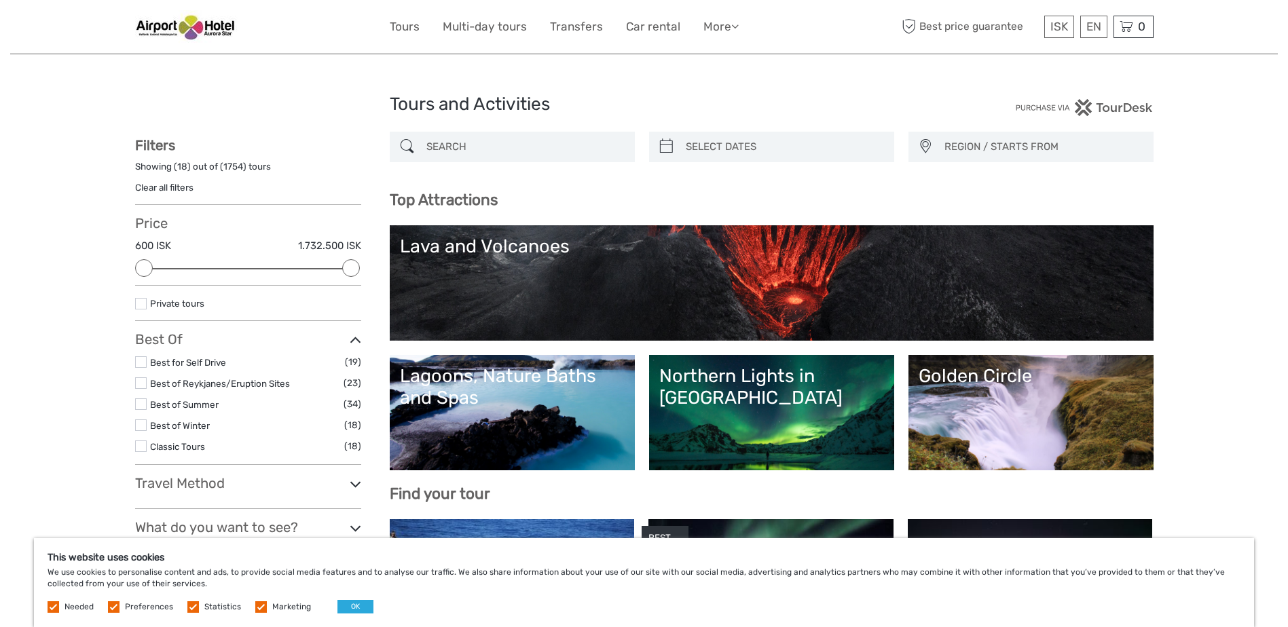
click at [137, 305] on label at bounding box center [141, 304] width 12 height 12
click at [0, 0] on input "checkbox" at bounding box center [0, 0] width 0 height 0
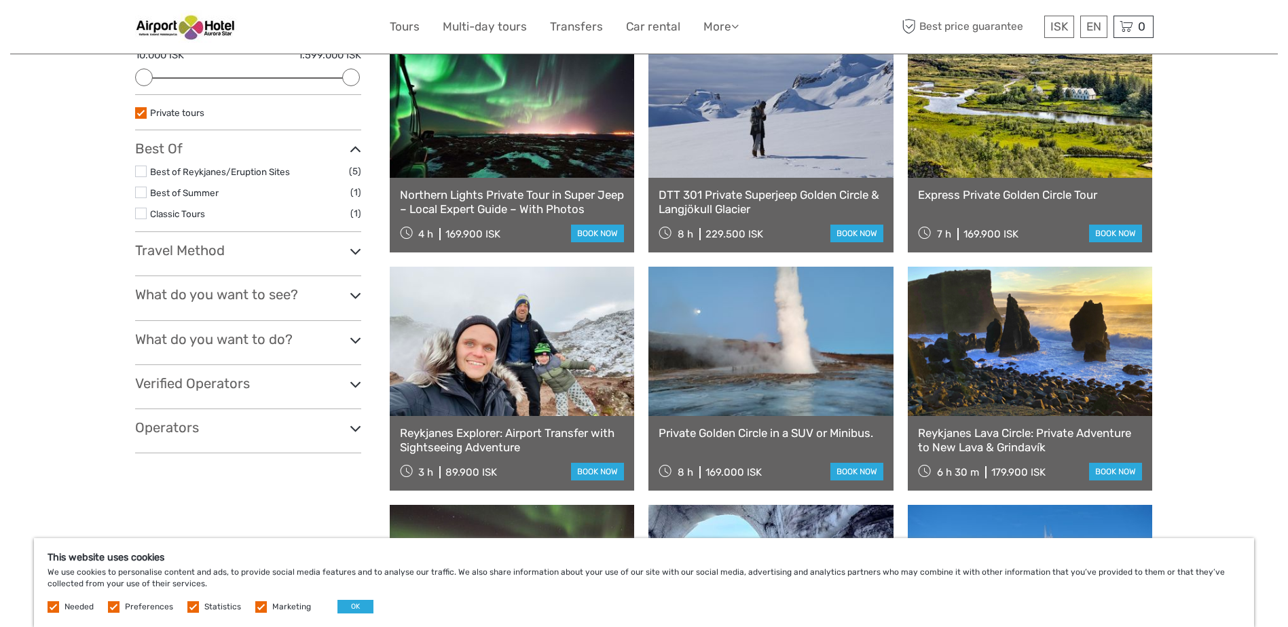
scroll to position [304, 0]
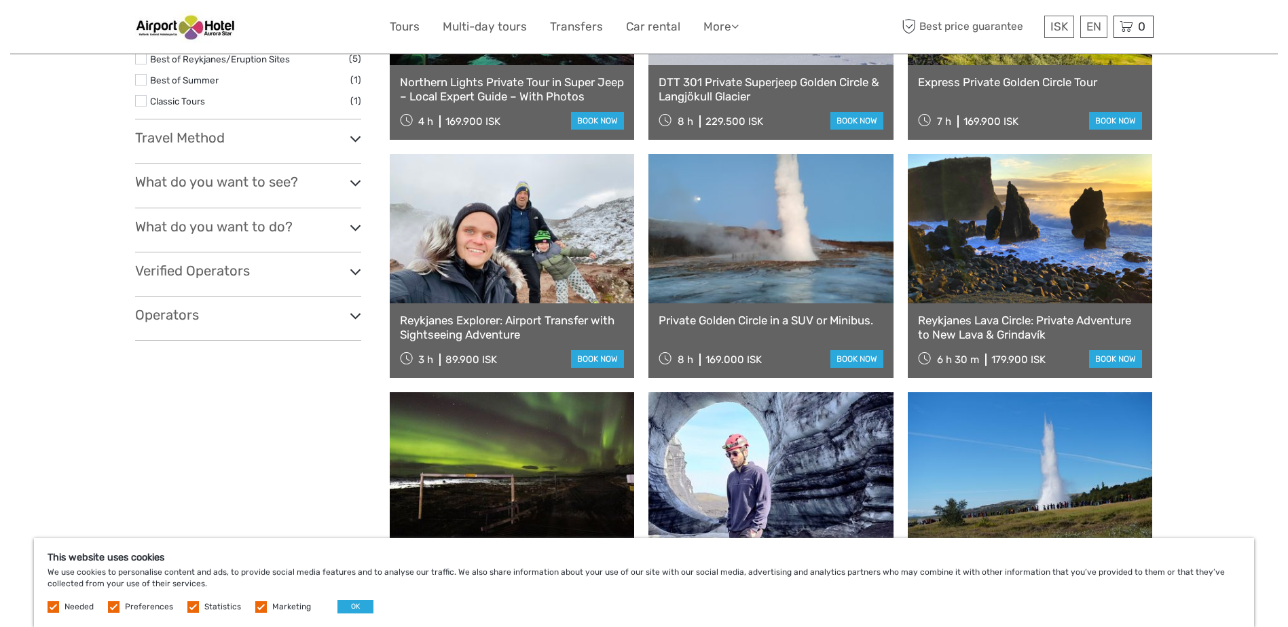
click at [522, 283] on link at bounding box center [512, 228] width 245 height 149
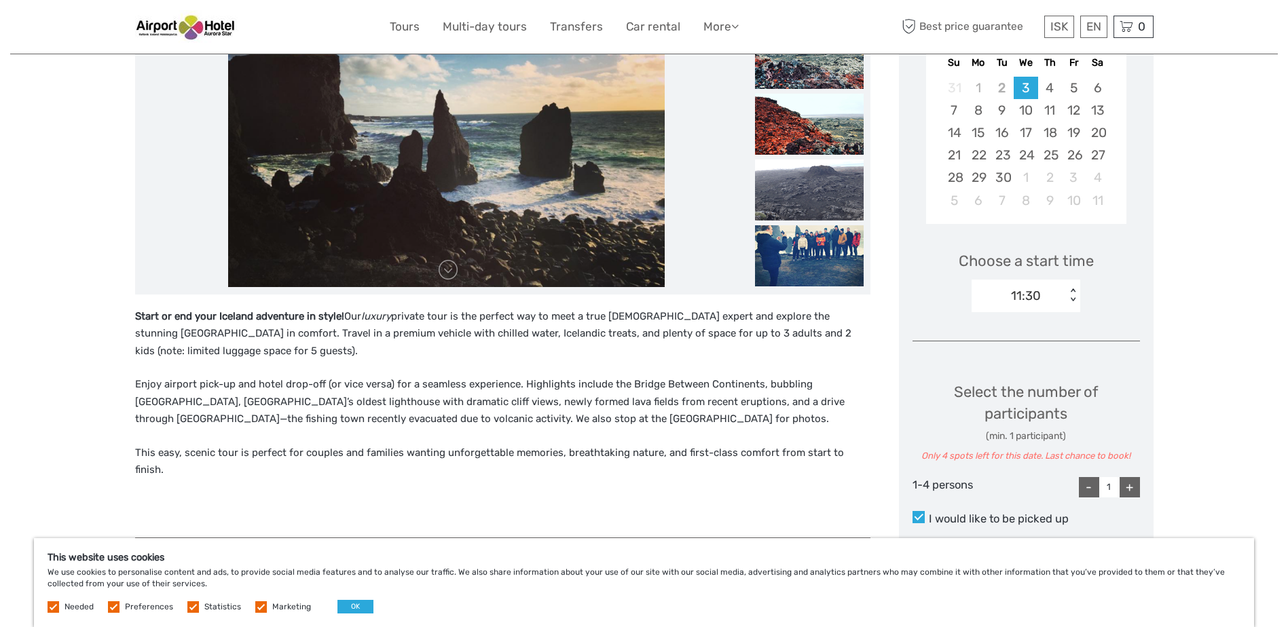
scroll to position [113, 0]
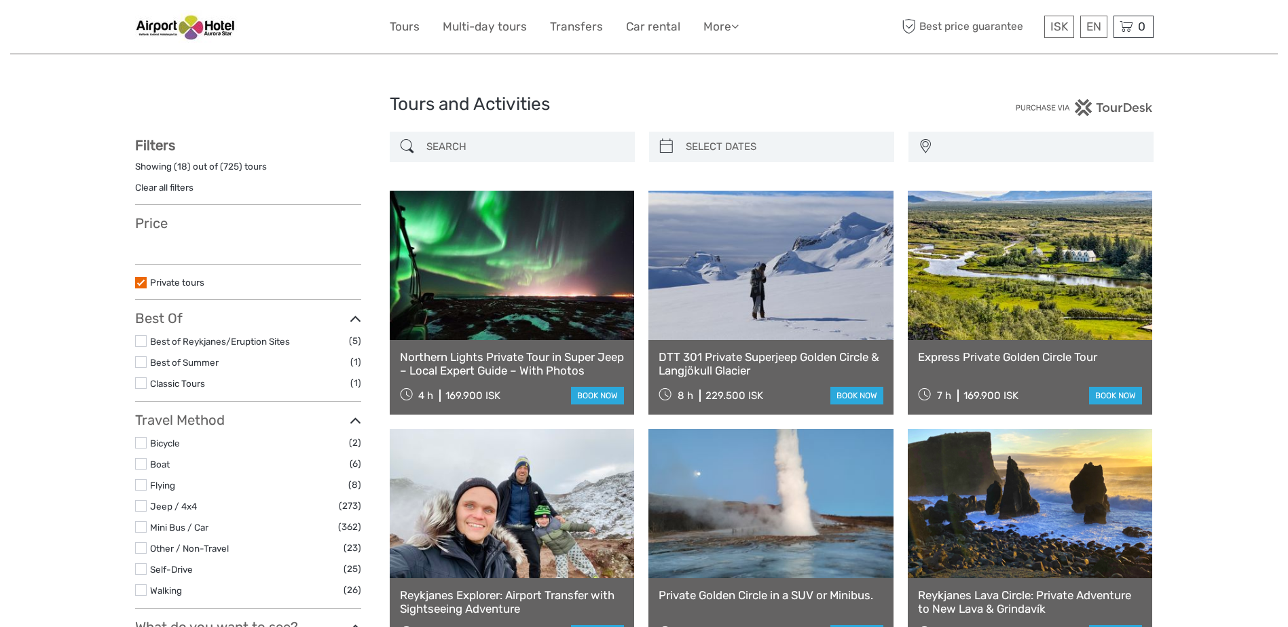
select select
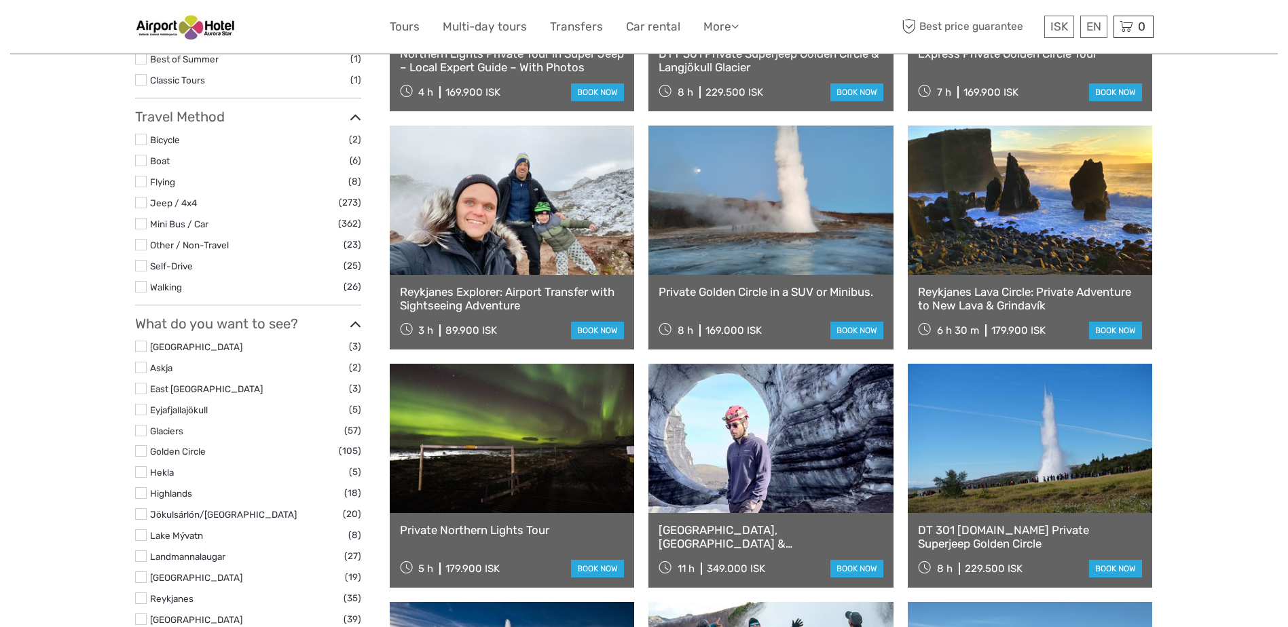
select select
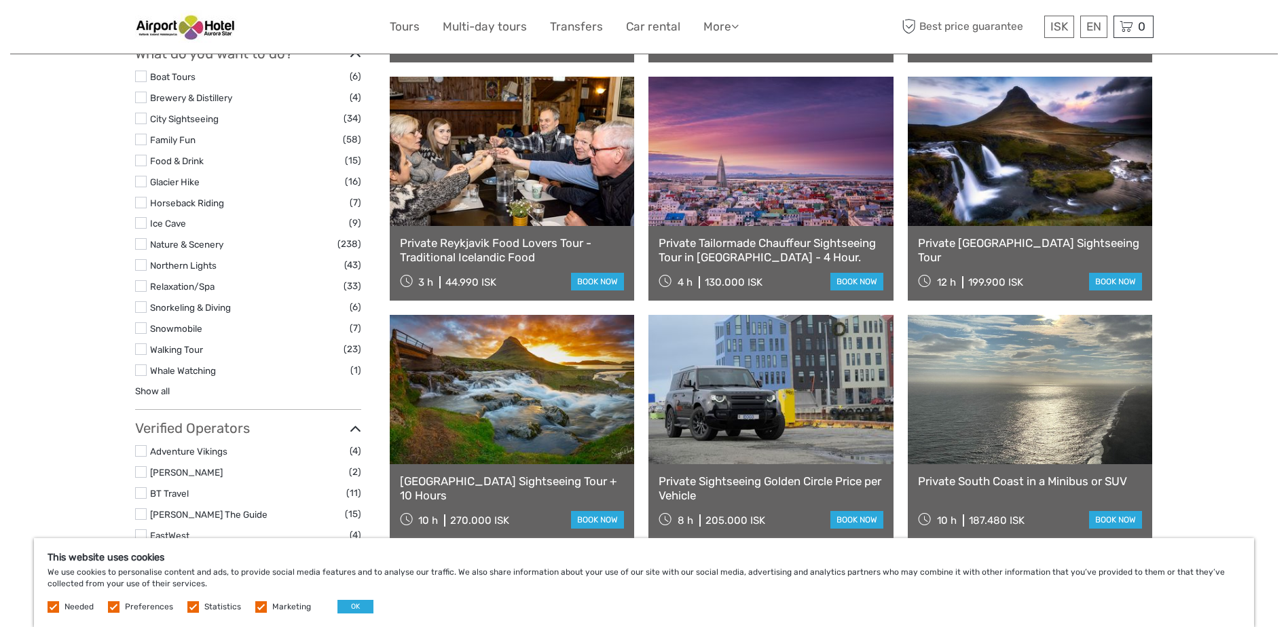
scroll to position [1209, 0]
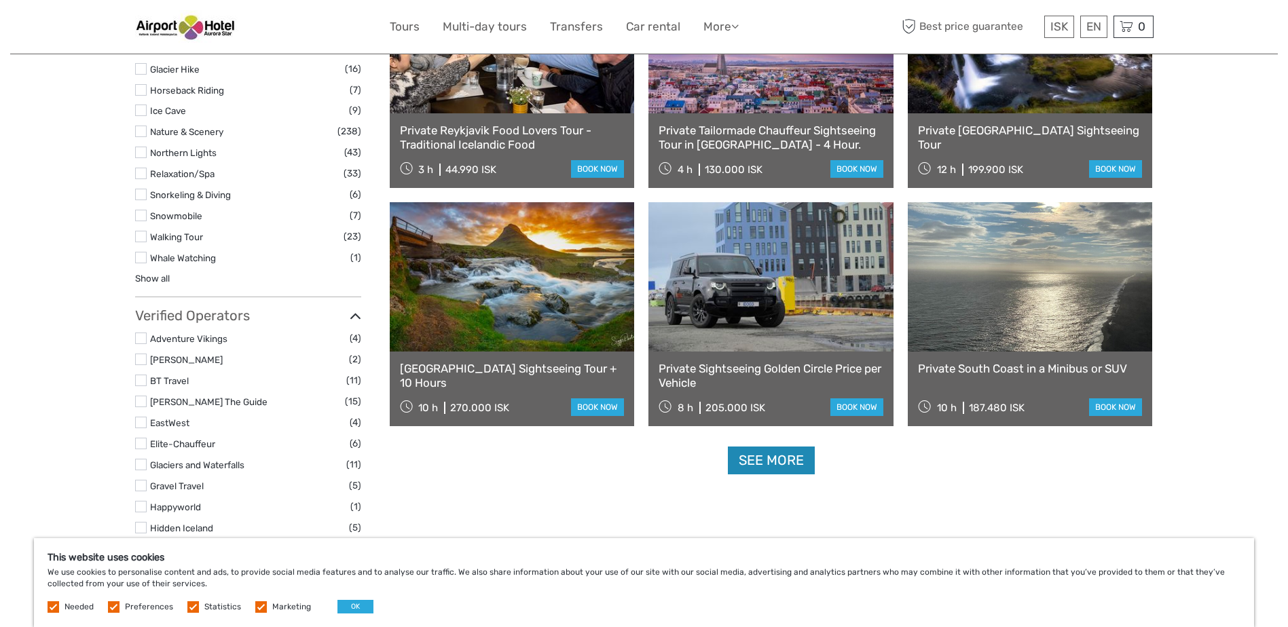
click at [758, 464] on link "See more" at bounding box center [771, 461] width 87 height 28
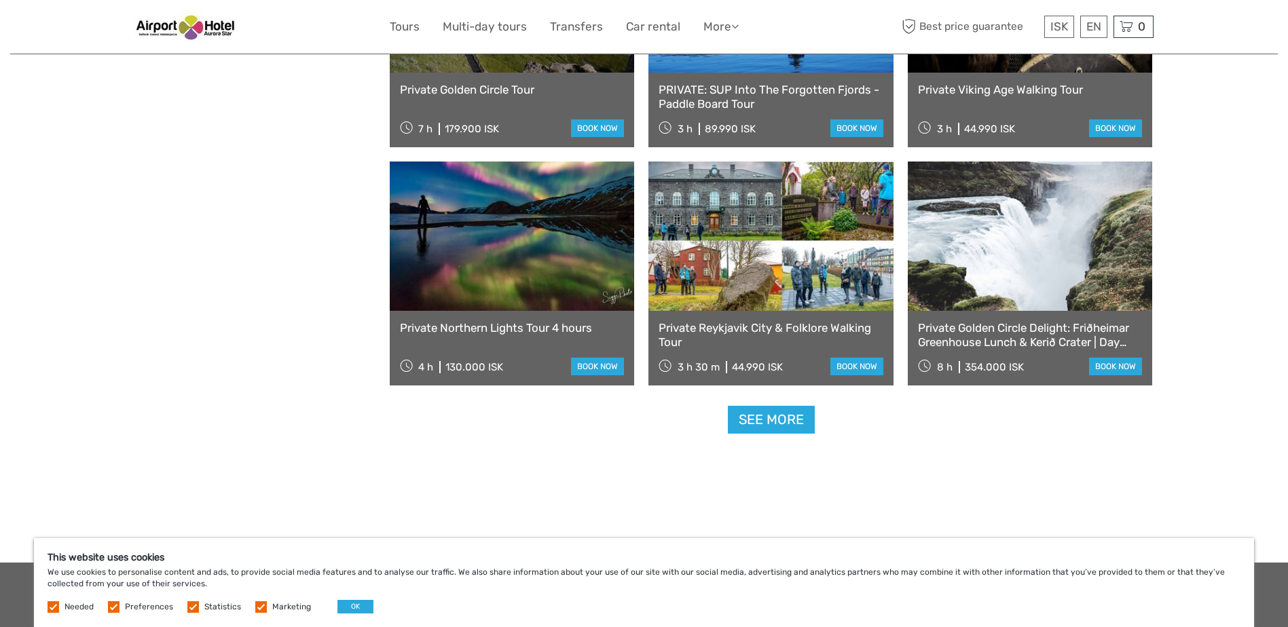
scroll to position [2680, 0]
click at [773, 426] on link "See more" at bounding box center [771, 419] width 87 height 28
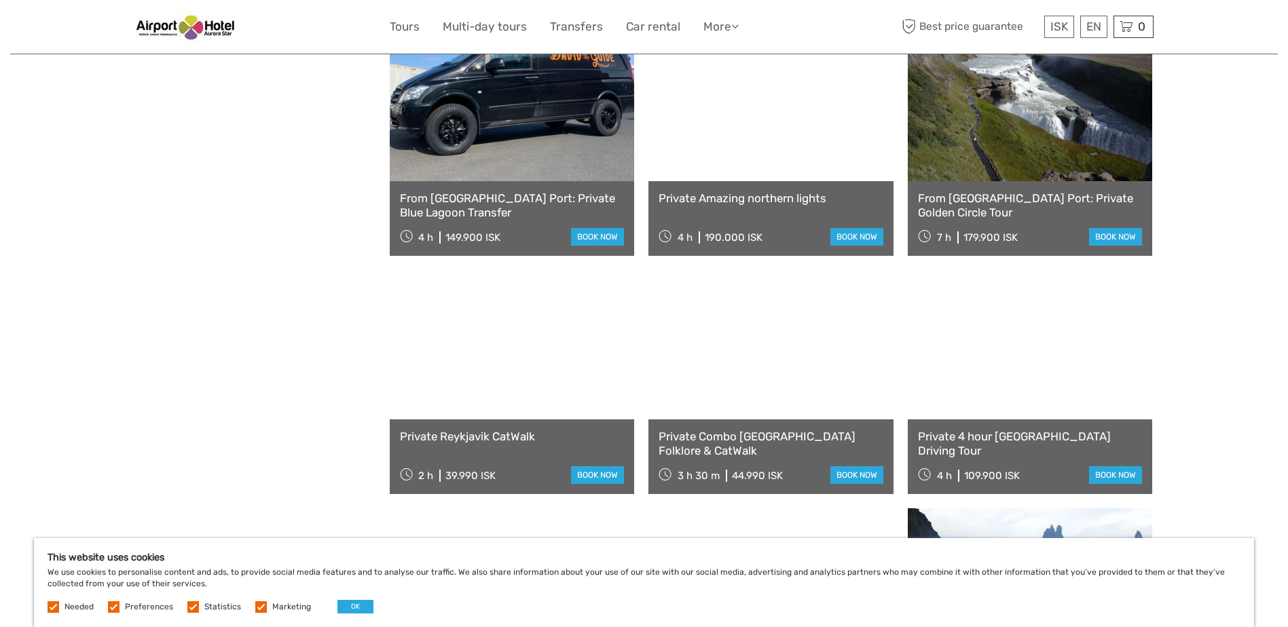
scroll to position [3812, 0]
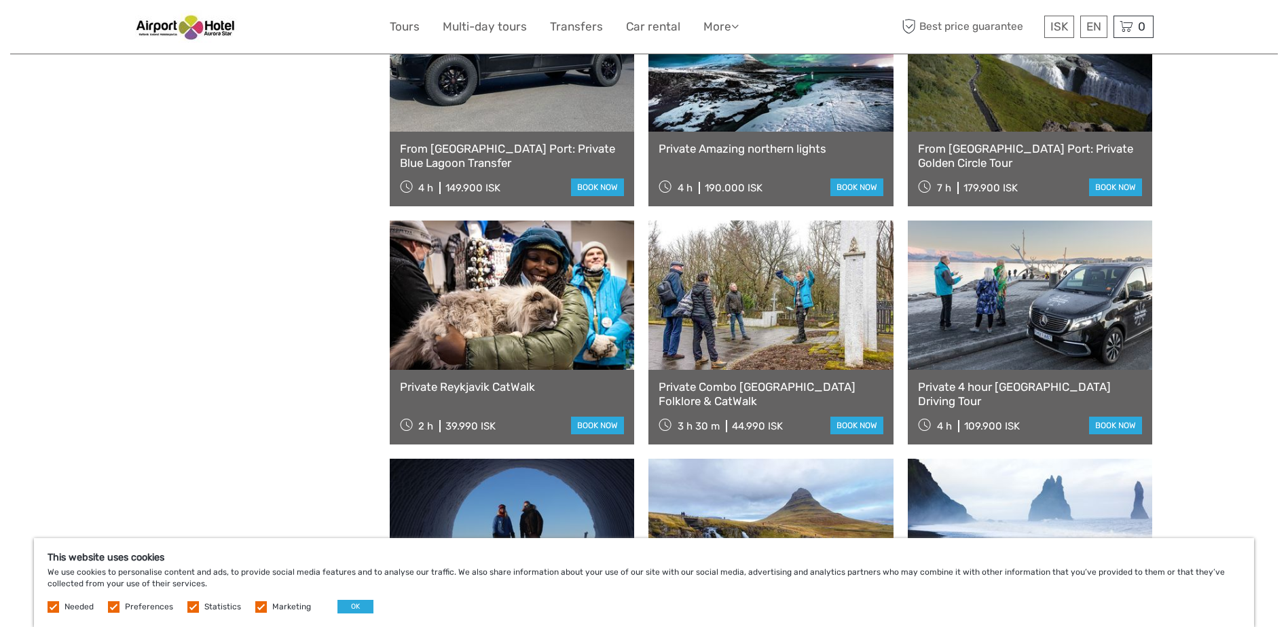
click at [1004, 335] on link at bounding box center [1030, 295] width 245 height 149
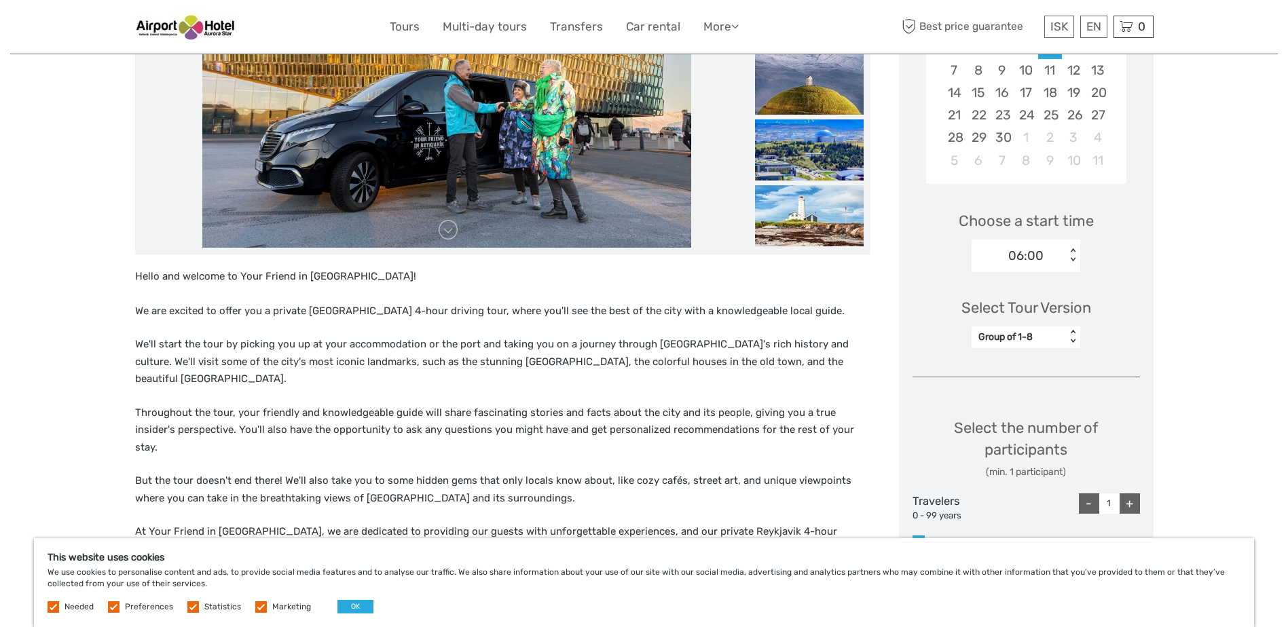
scroll to position [340, 0]
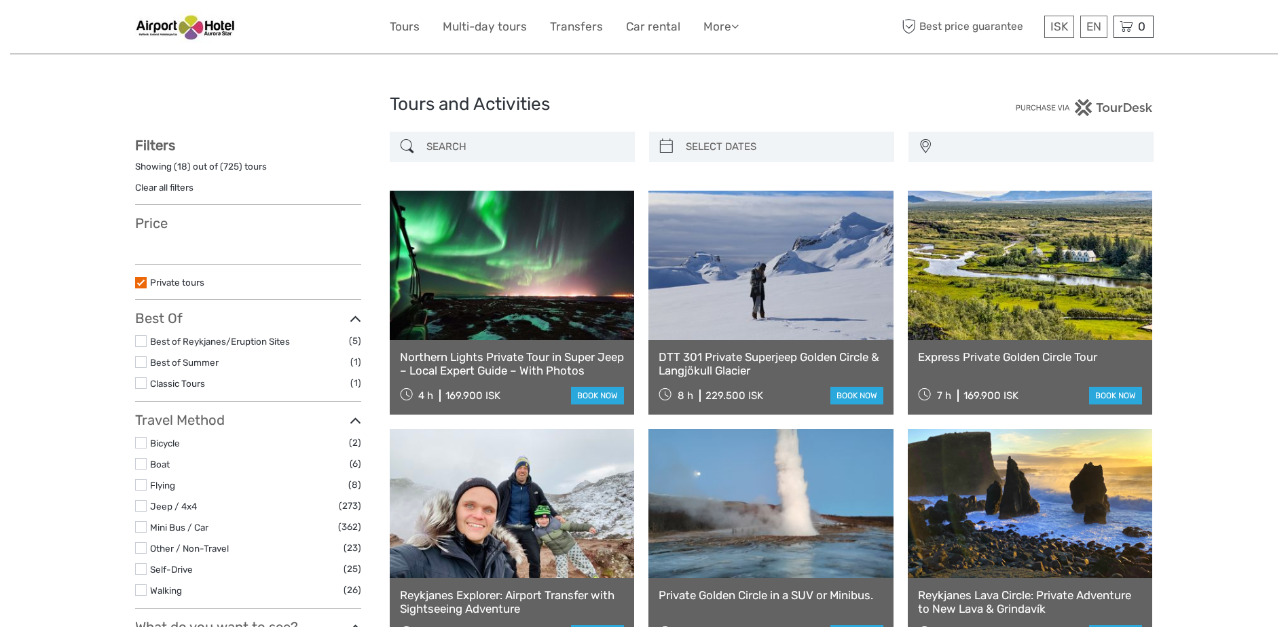
select select
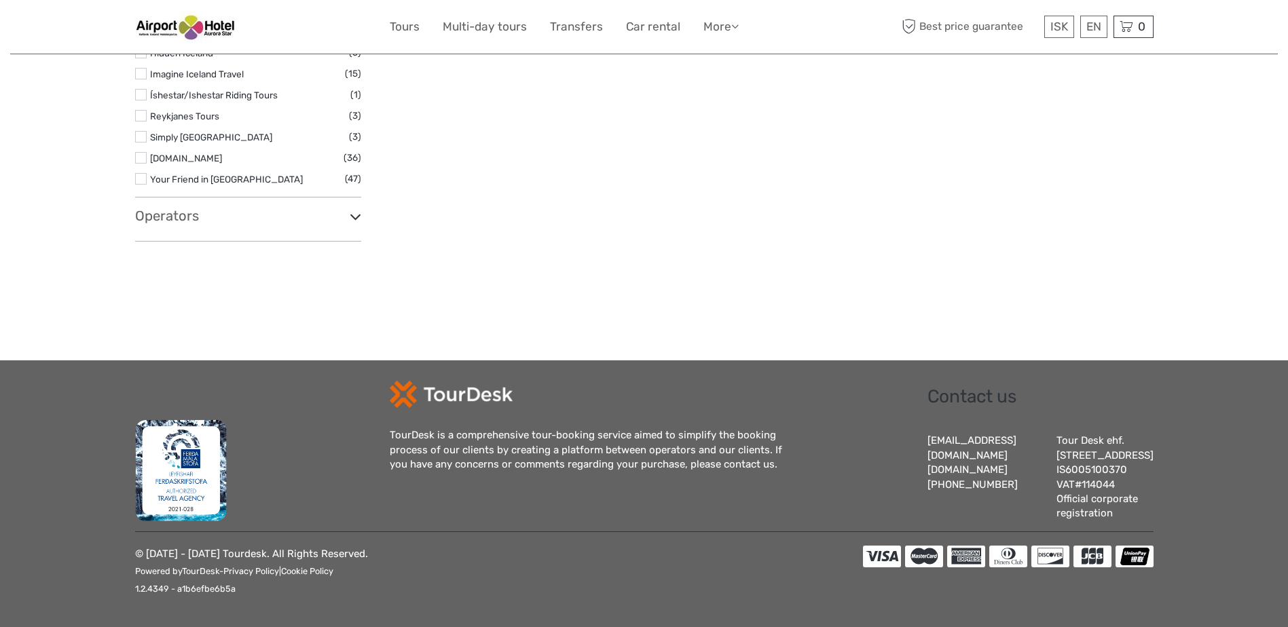
select select
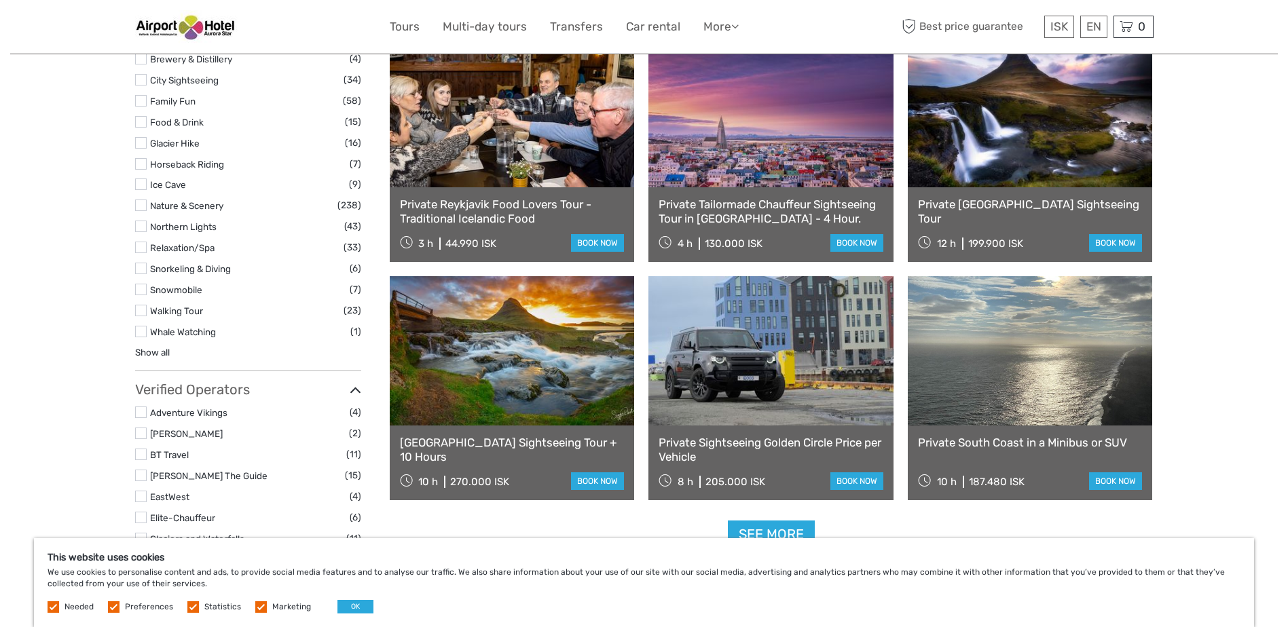
scroll to position [1245, 0]
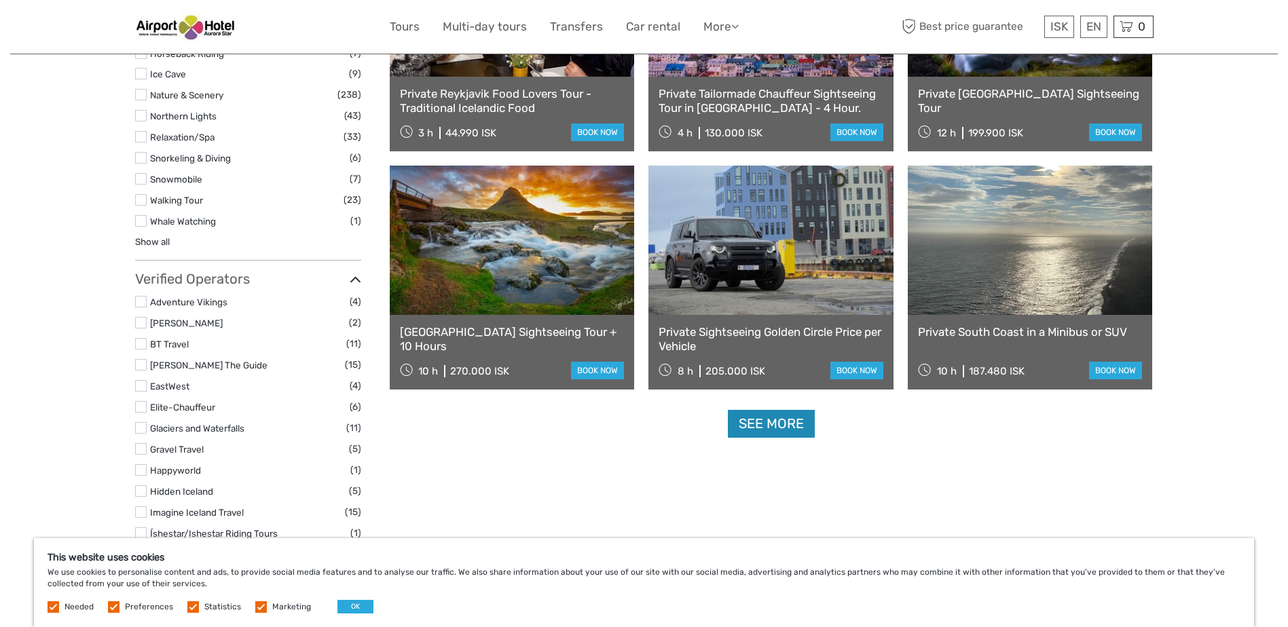
click at [744, 435] on link "See more" at bounding box center [771, 424] width 87 height 28
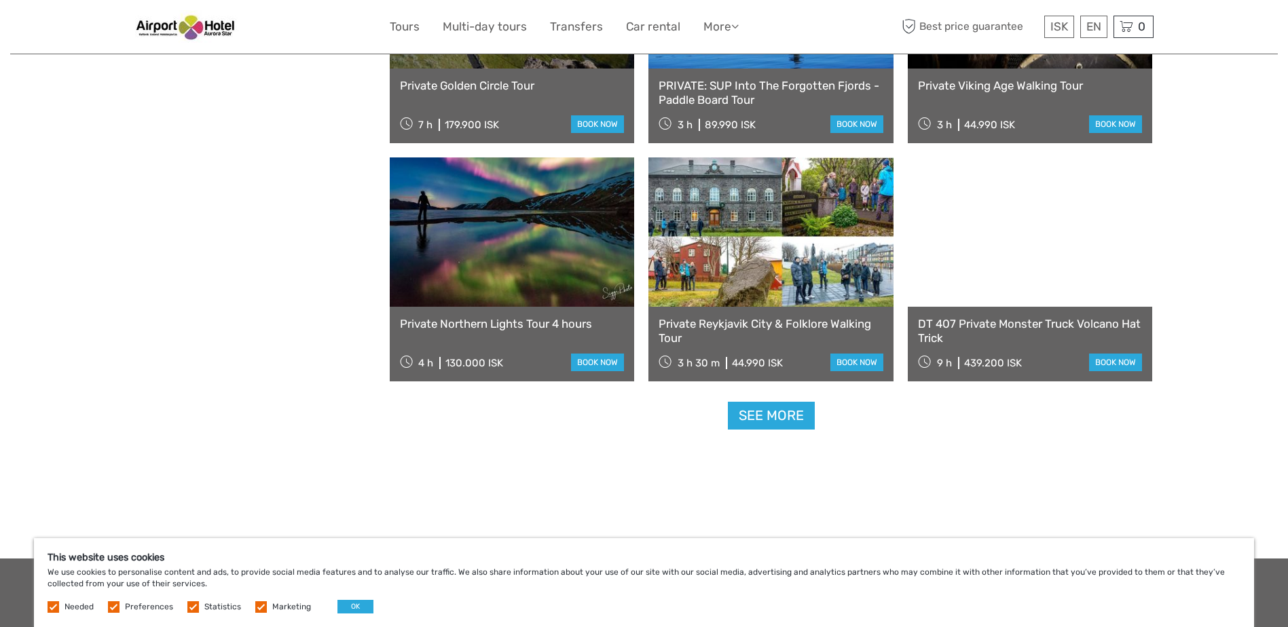
scroll to position [2717, 0]
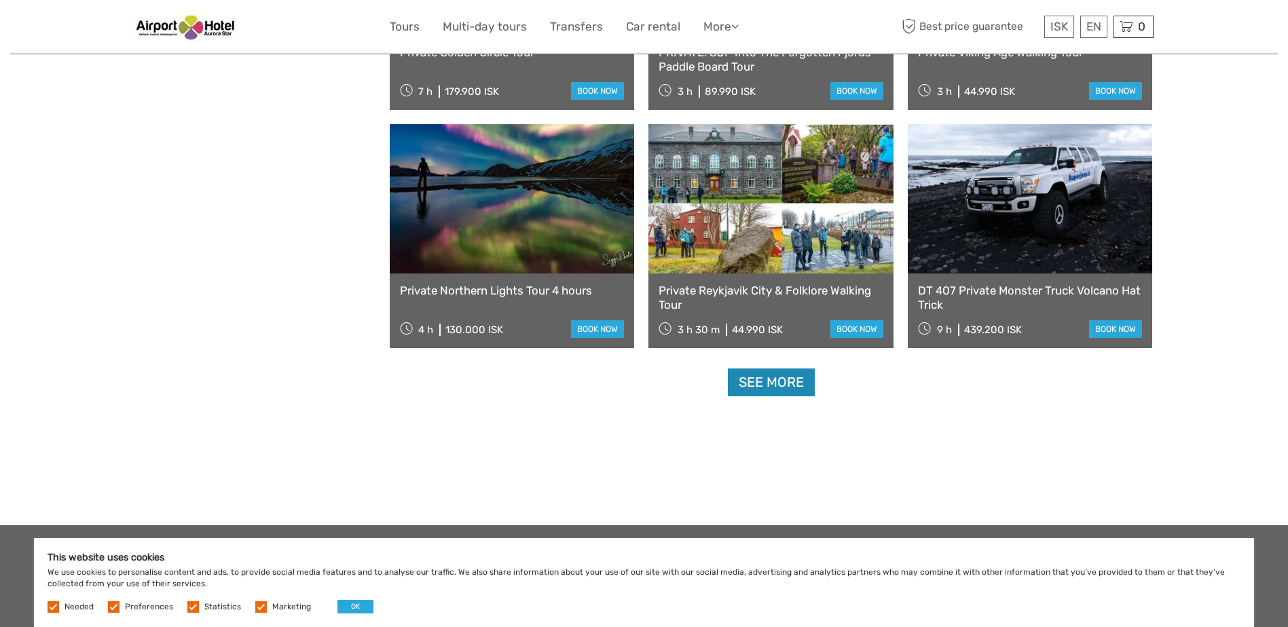
click at [761, 388] on link "See more" at bounding box center [771, 383] width 87 height 28
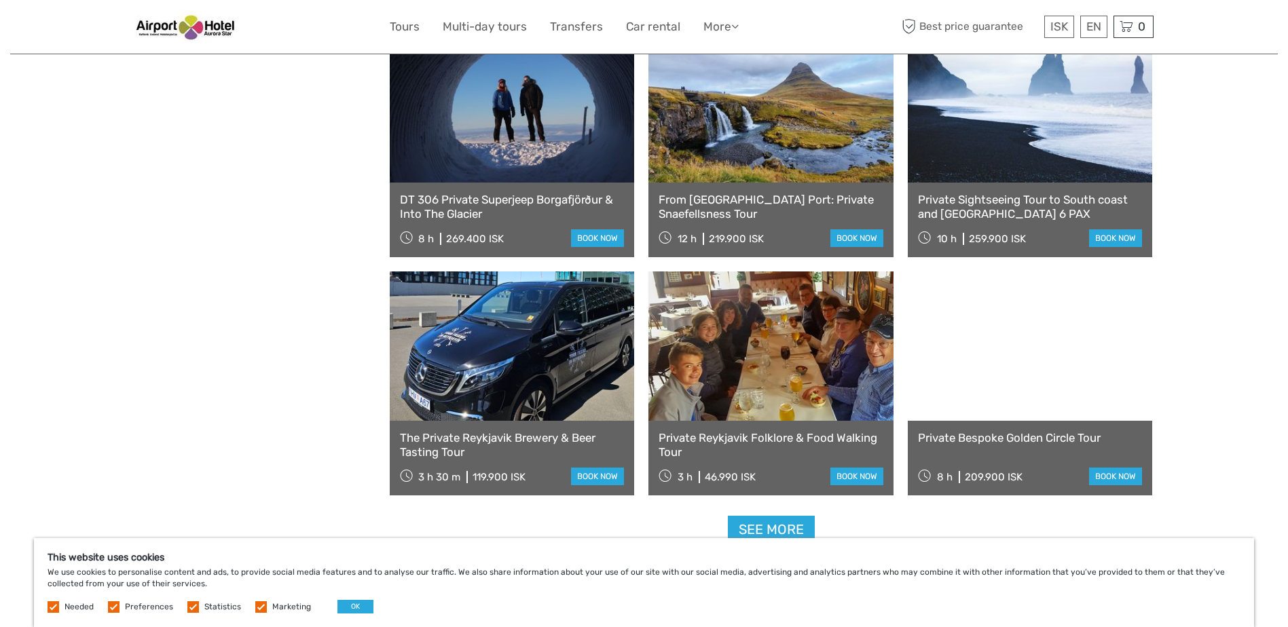
scroll to position [4075, 0]
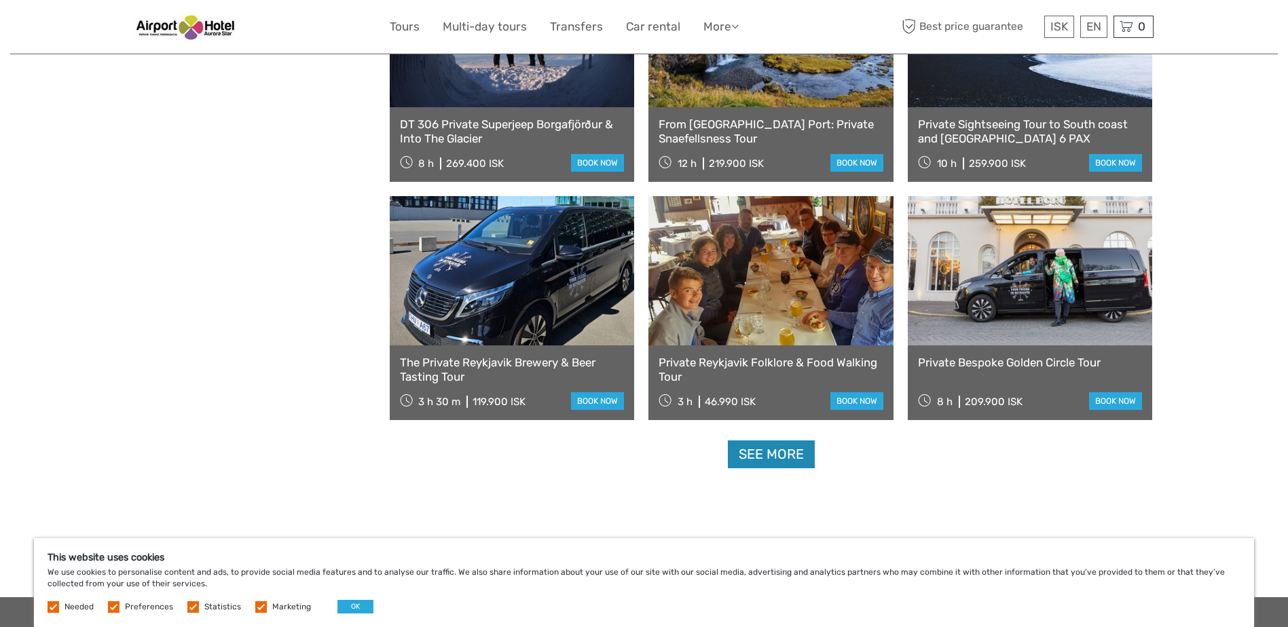
click at [770, 451] on link "See more" at bounding box center [771, 455] width 87 height 28
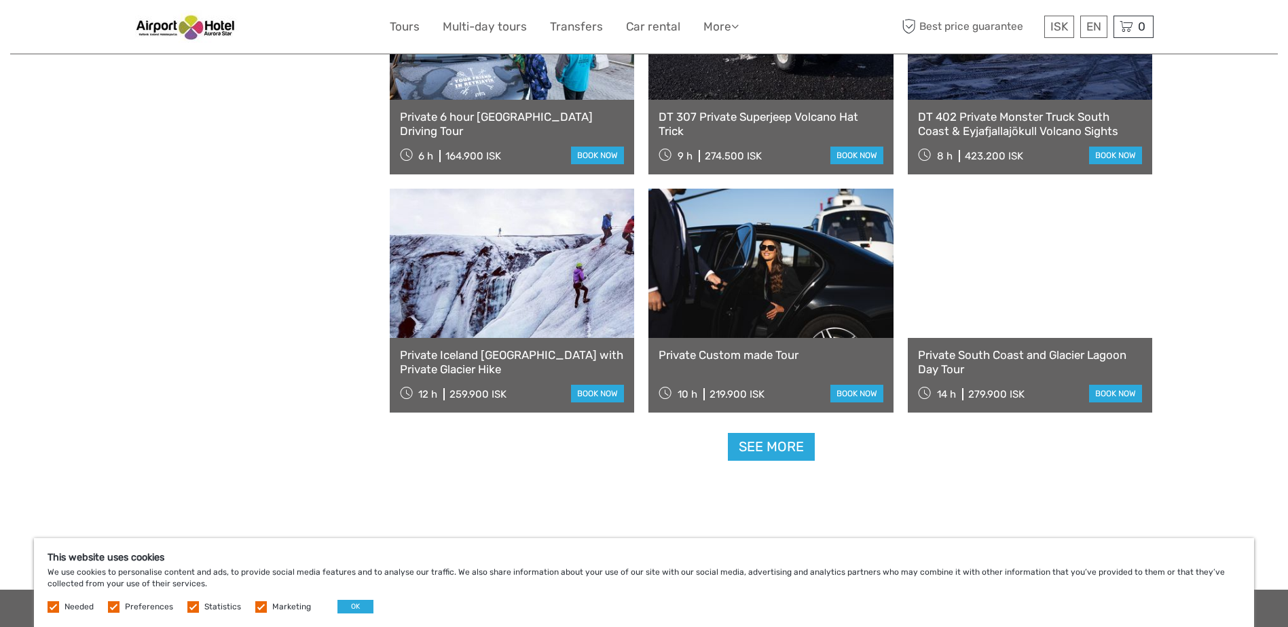
scroll to position [5546, 0]
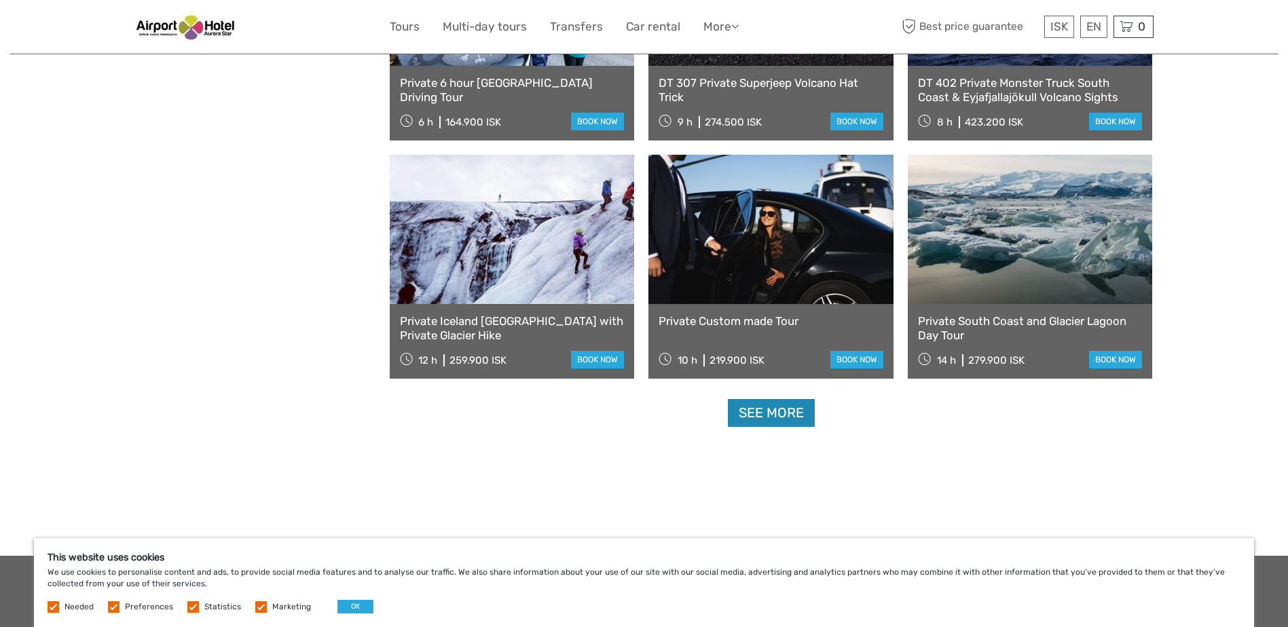
click at [754, 411] on link "See more" at bounding box center [771, 413] width 87 height 28
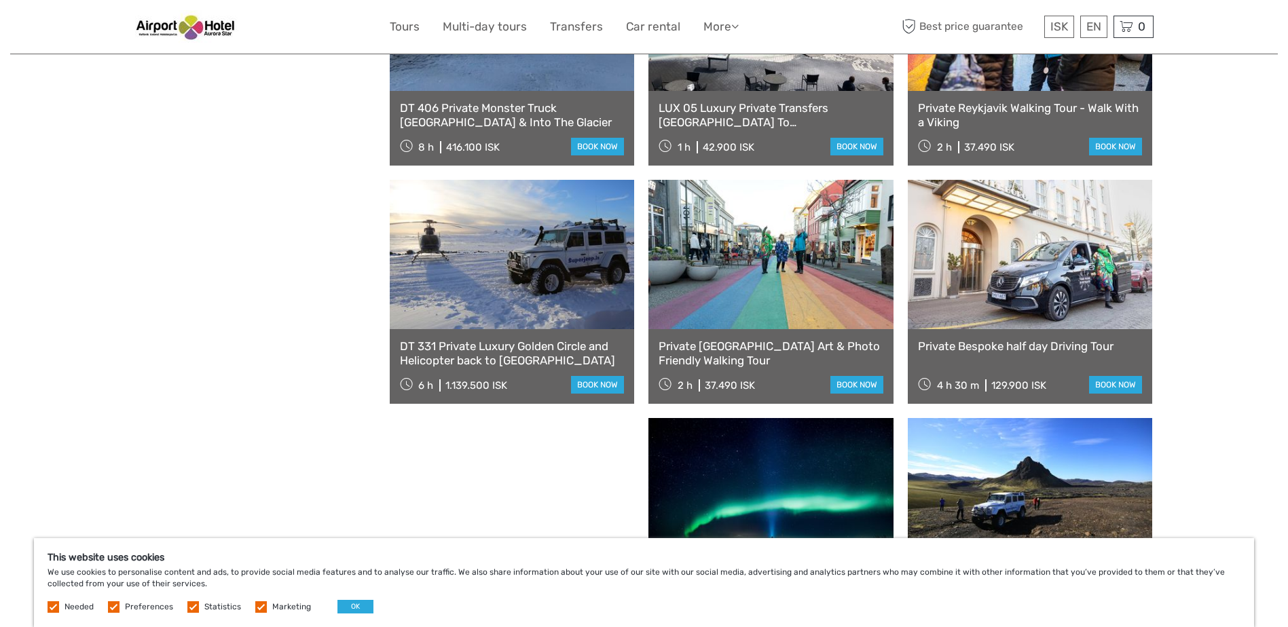
scroll to position [5999, 0]
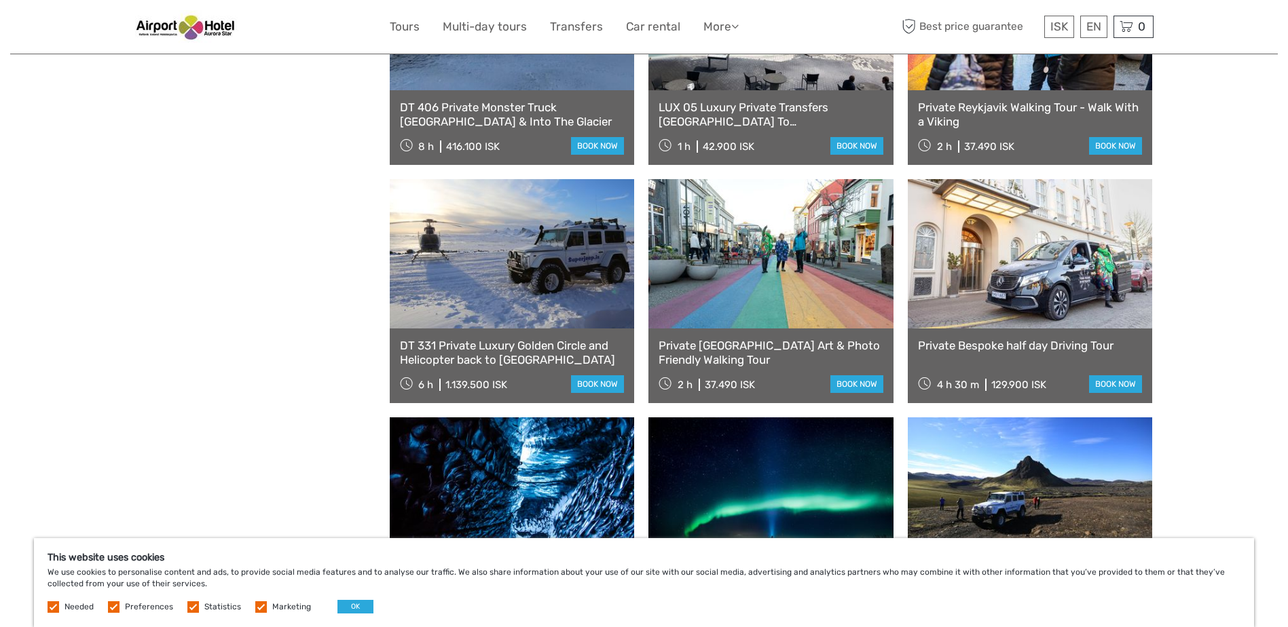
click at [986, 276] on link at bounding box center [1030, 253] width 245 height 149
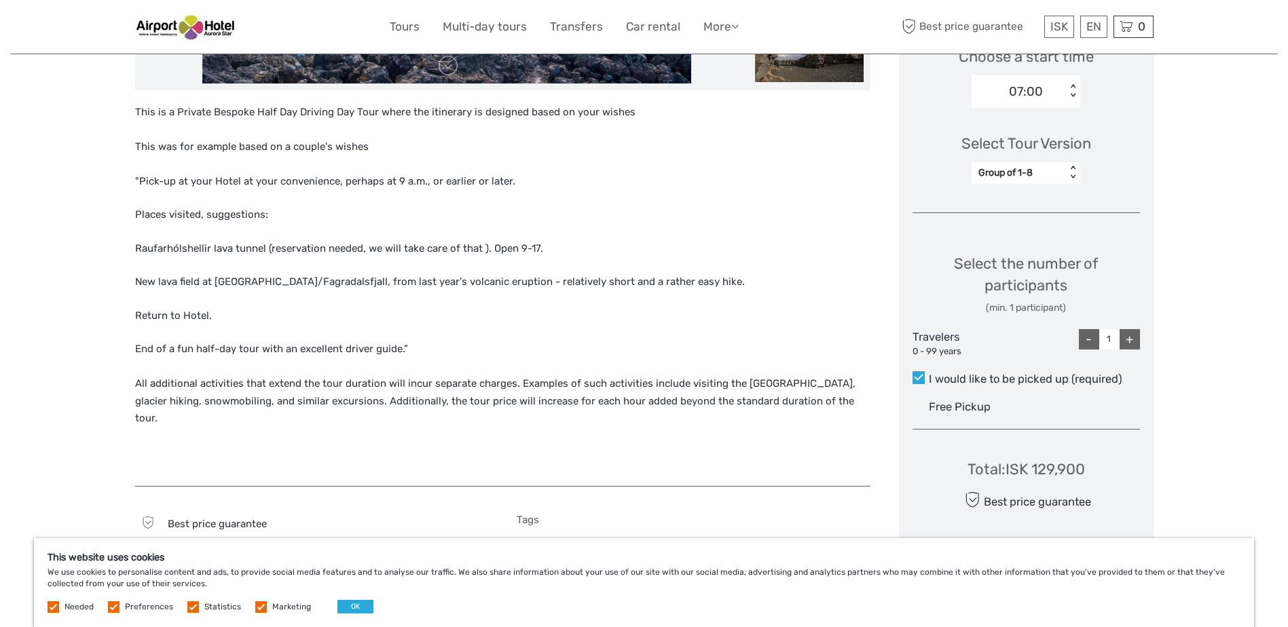
scroll to position [340, 0]
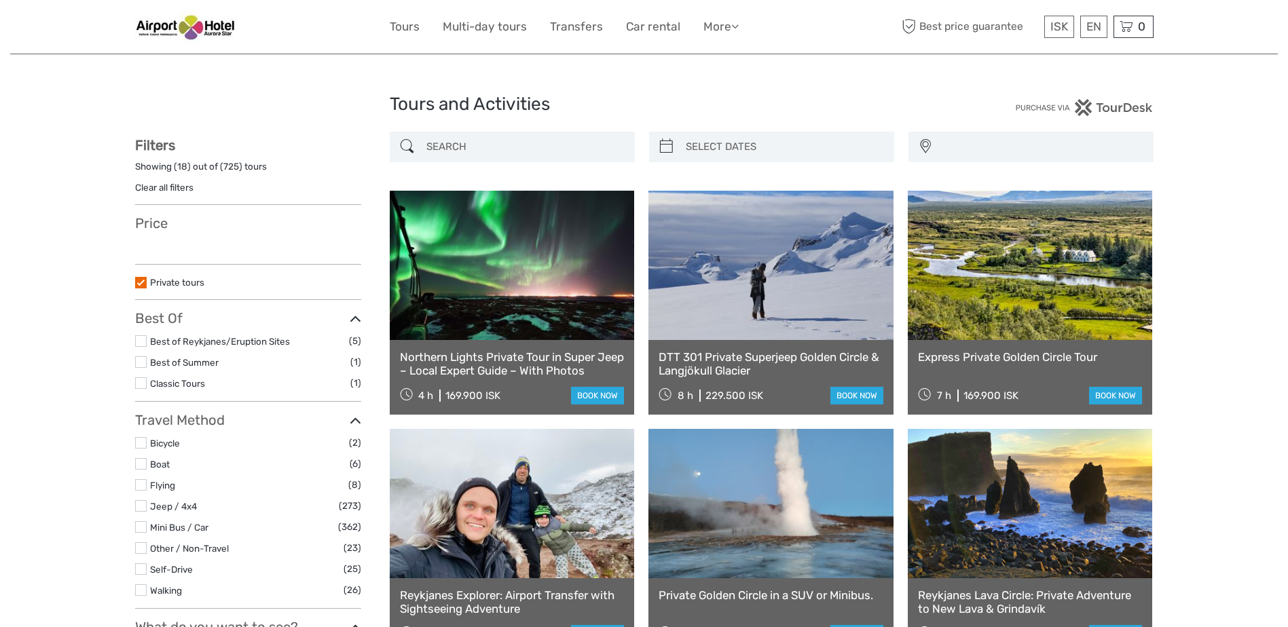
select select
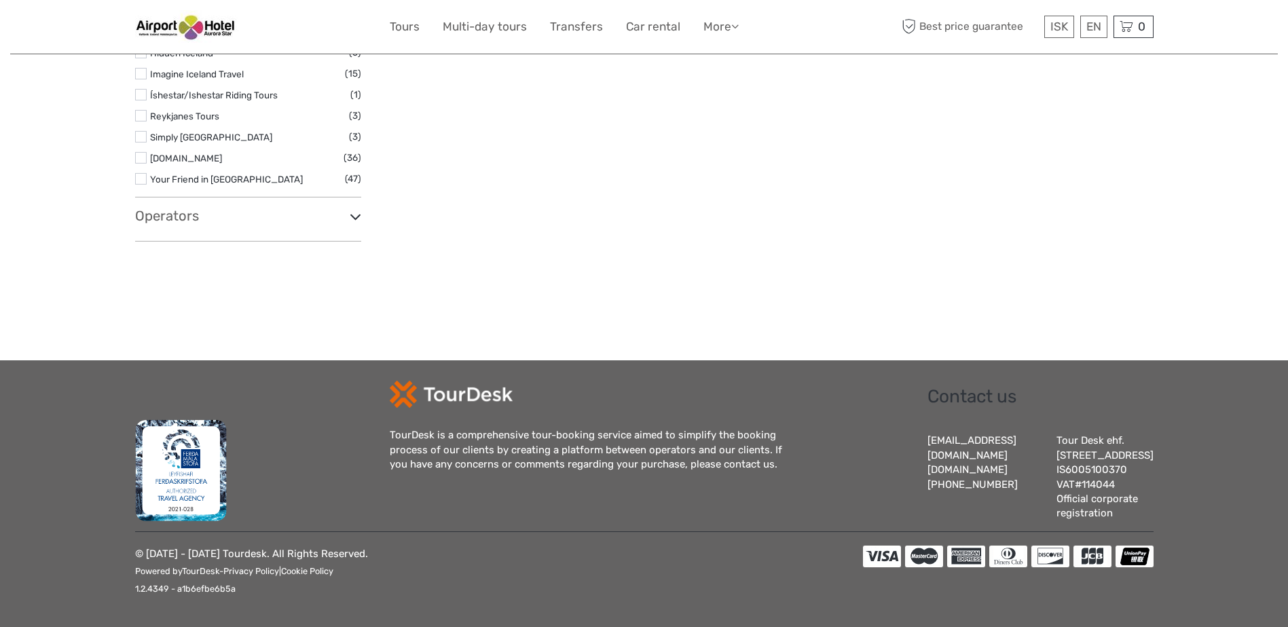
select select
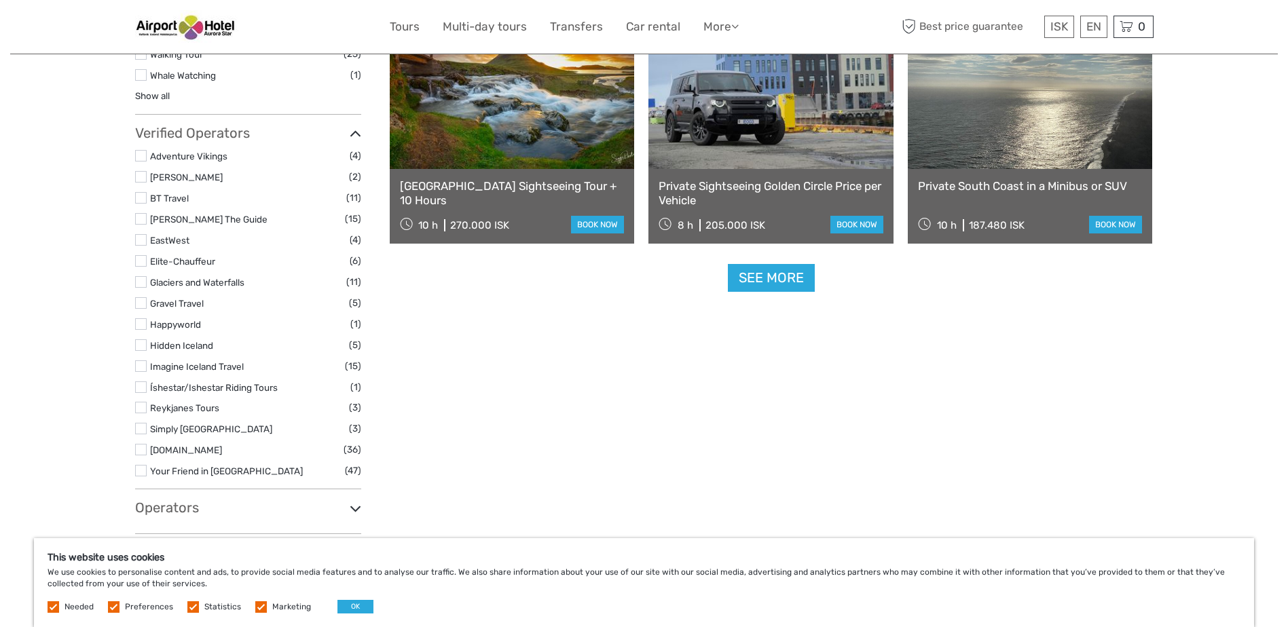
scroll to position [1359, 0]
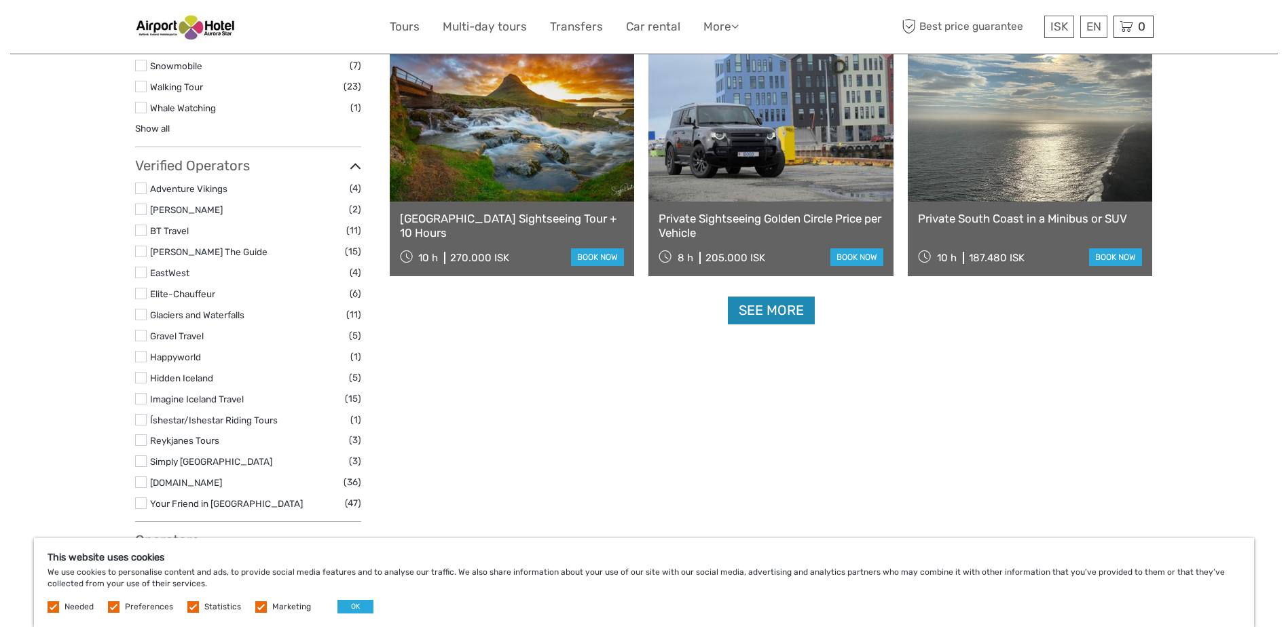
click at [767, 310] on link "See more" at bounding box center [771, 311] width 87 height 28
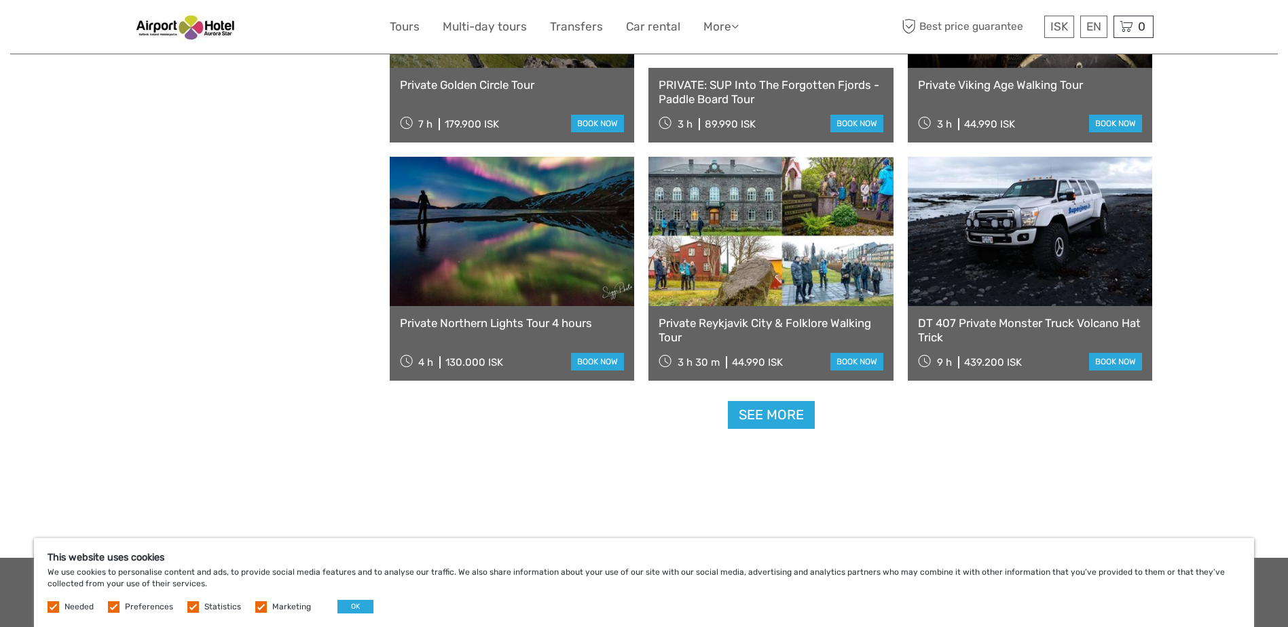
scroll to position [2717, 0]
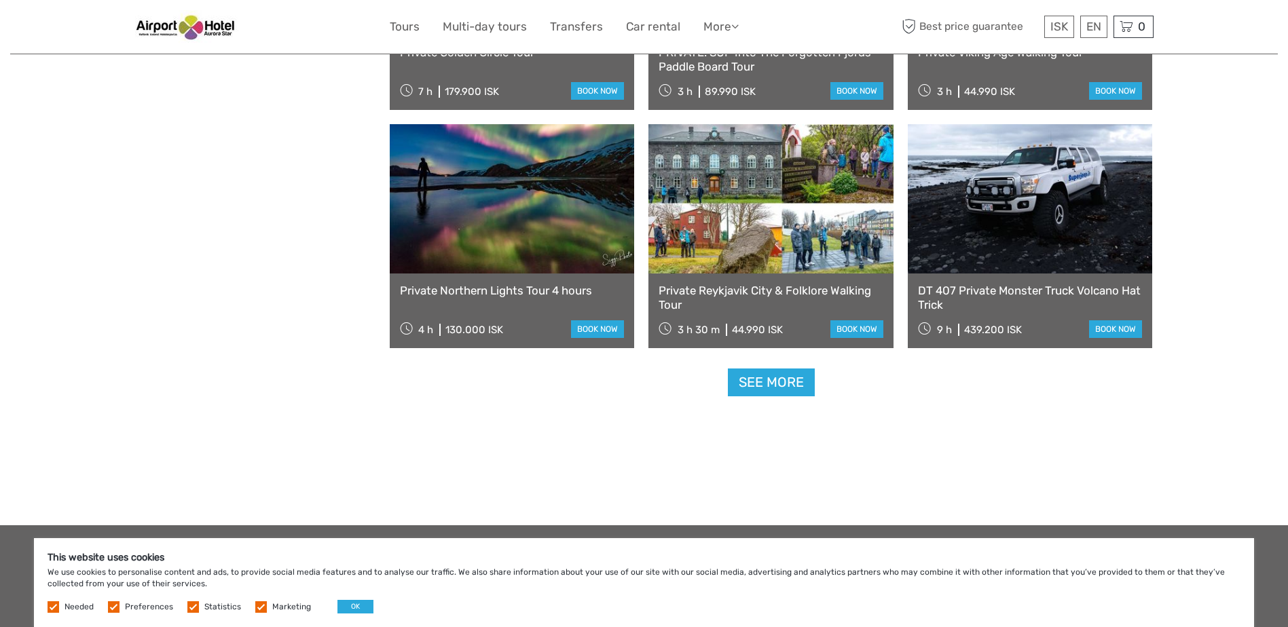
click at [758, 388] on link "See more" at bounding box center [771, 383] width 87 height 28
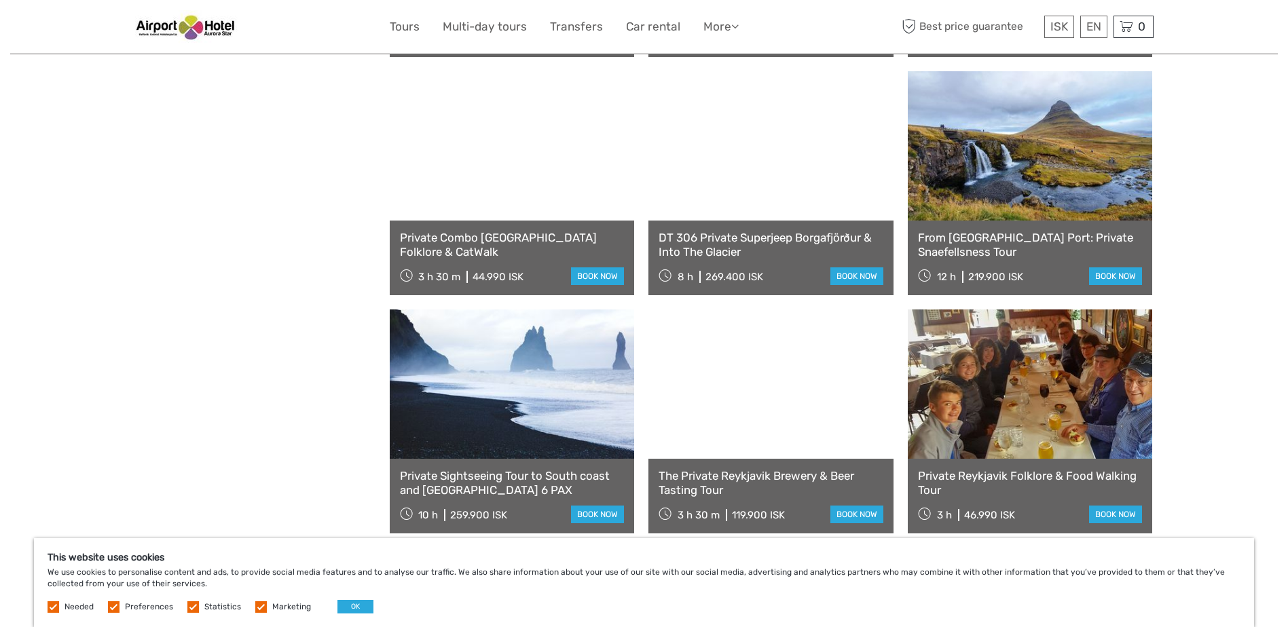
scroll to position [4075, 0]
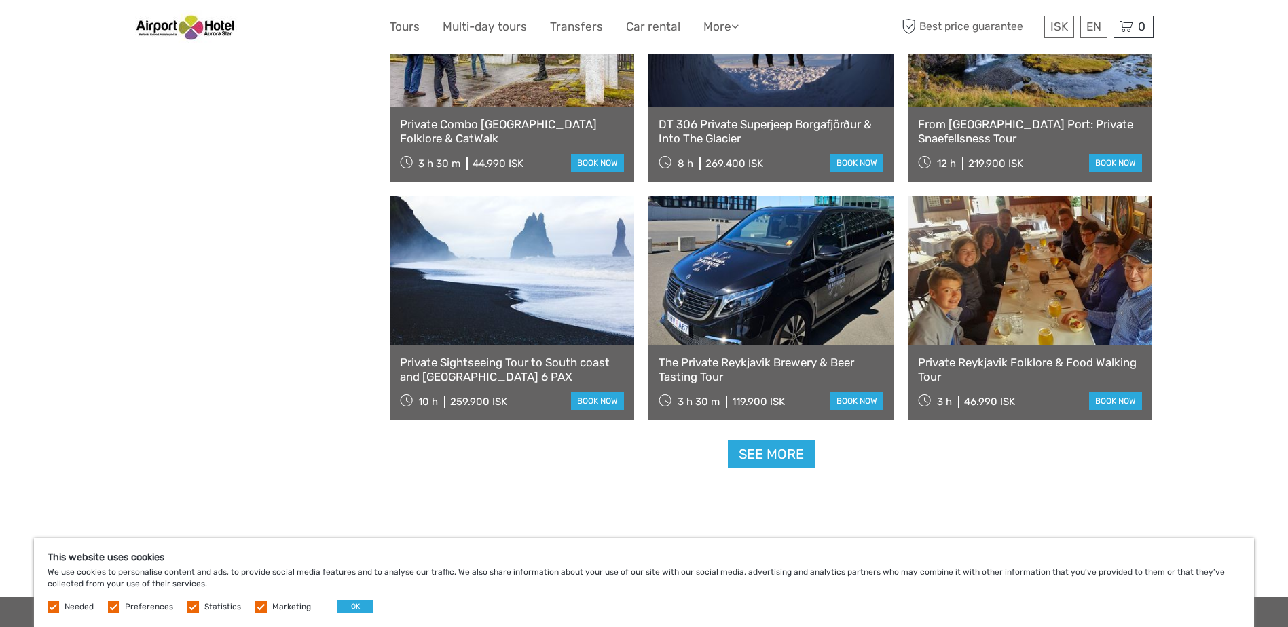
click at [770, 454] on link "See more" at bounding box center [771, 455] width 87 height 28
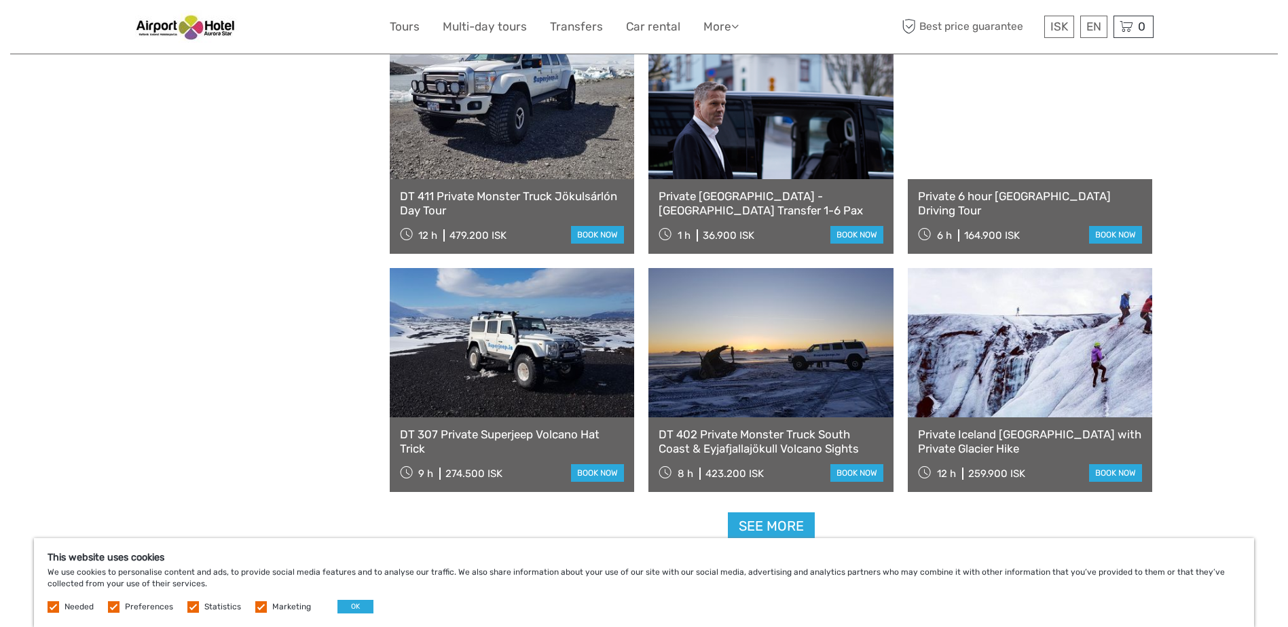
scroll to position [5546, 0]
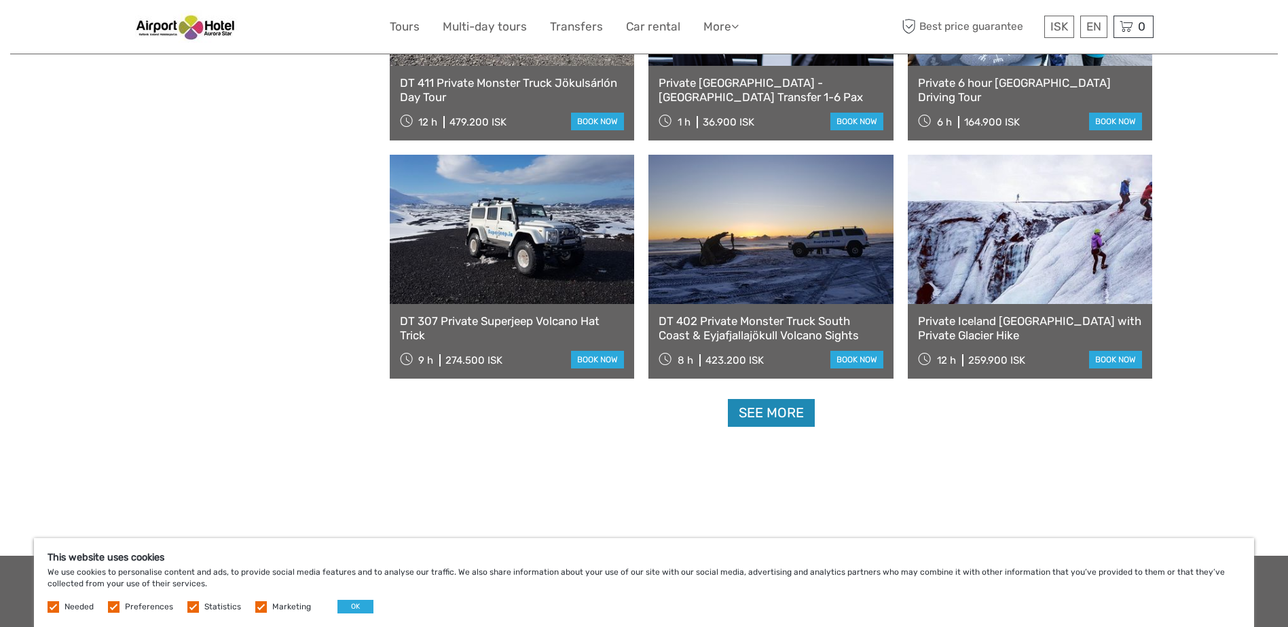
click at [747, 414] on link "See more" at bounding box center [771, 413] width 87 height 28
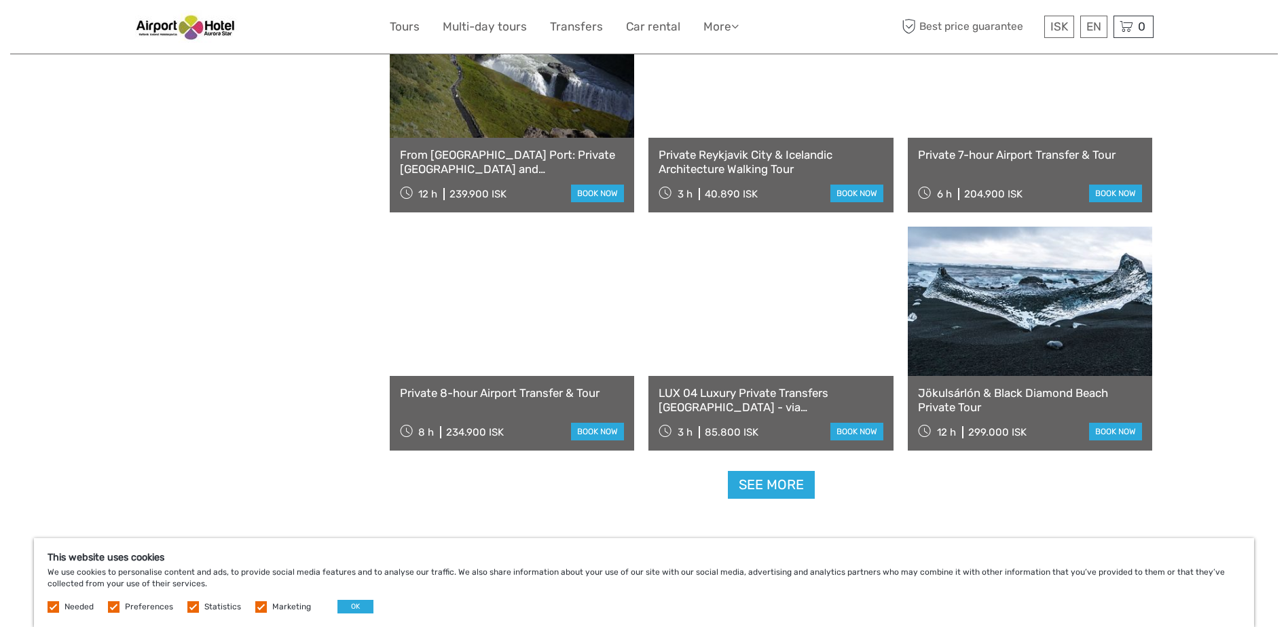
scroll to position [6791, 0]
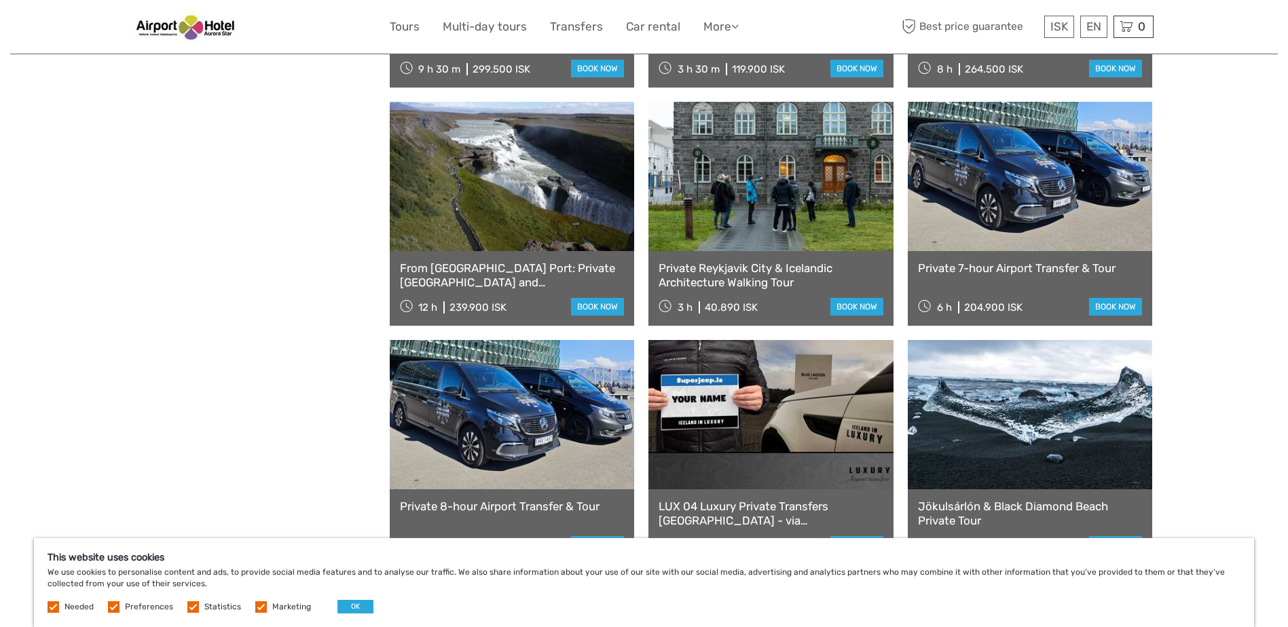
click at [973, 240] on link at bounding box center [1030, 176] width 245 height 149
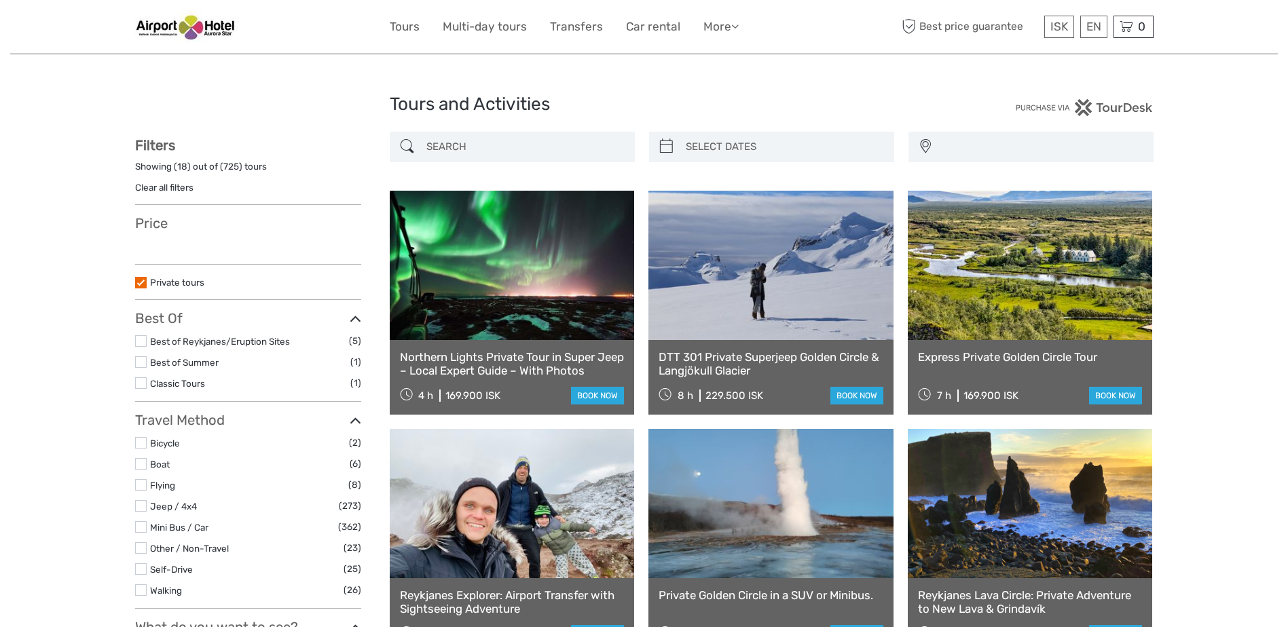
select select
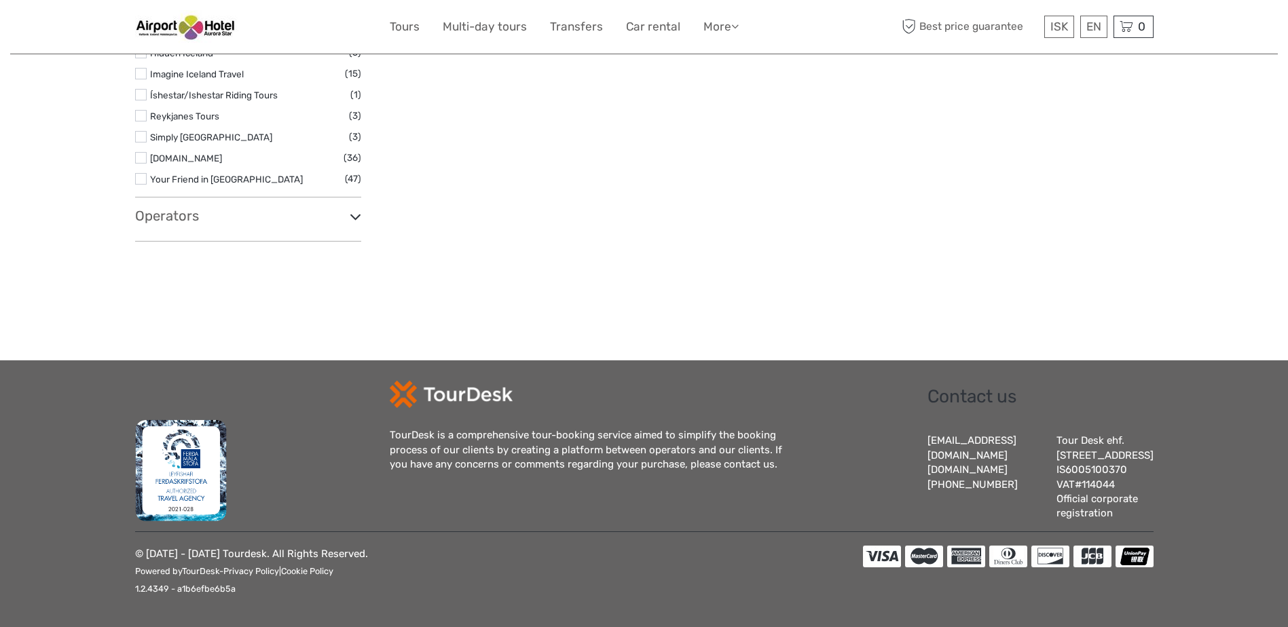
select select
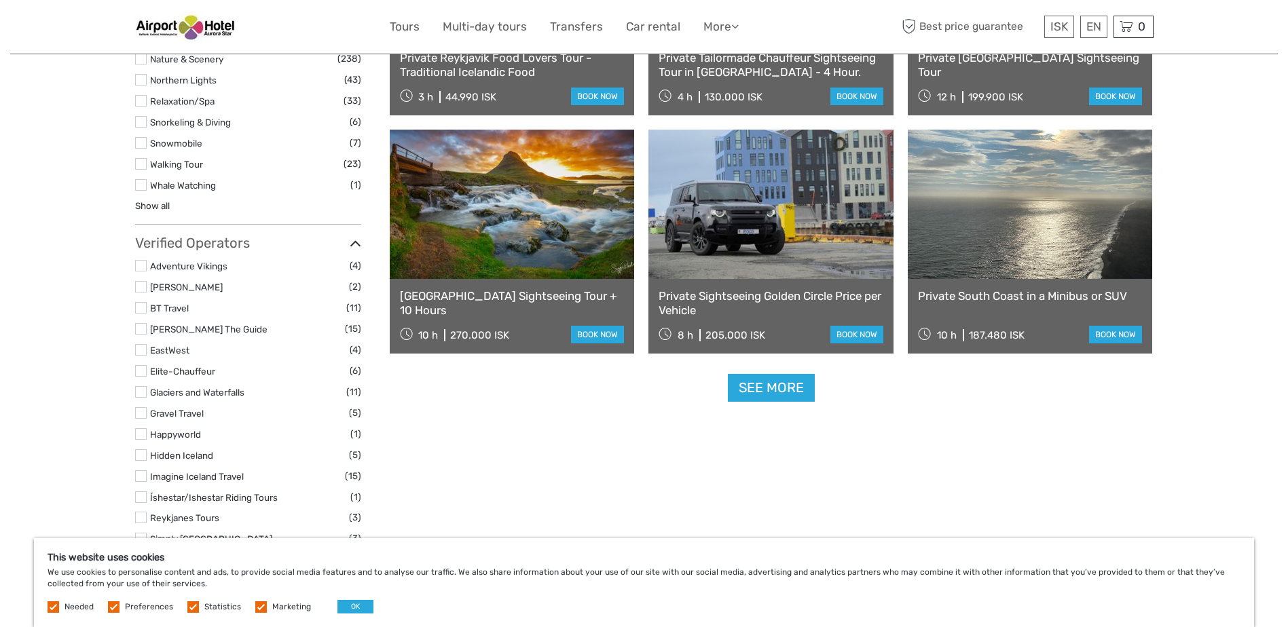
scroll to position [1245, 0]
